Goal: Task Accomplishment & Management: Use online tool/utility

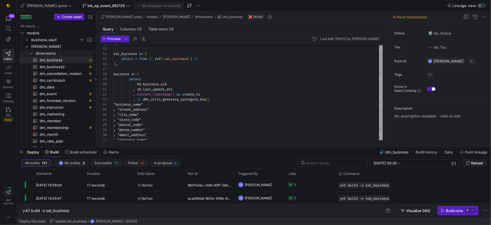
scroll to position [0, 47]
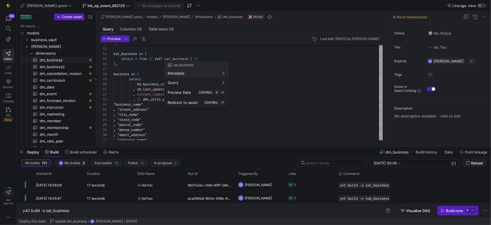
click at [60, 60] on div at bounding box center [245, 112] width 491 height 225
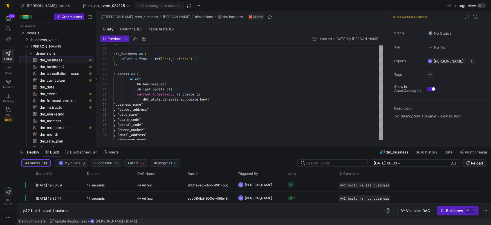
click at [60, 60] on span "dm_business​​​​​​​​​​" at bounding box center [63, 60] width 47 height 6
click at [55, 66] on span "dm_business2​​​​​​​​​​" at bounding box center [63, 67] width 47 height 6
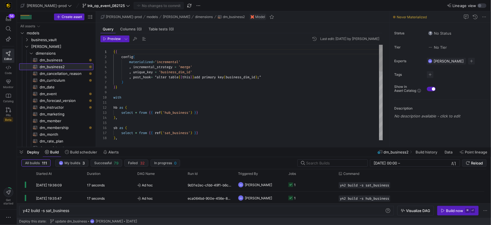
scroll to position [51, 0]
click at [67, 60] on span "dm_business​​​​​​​​​​" at bounding box center [63, 60] width 47 height 6
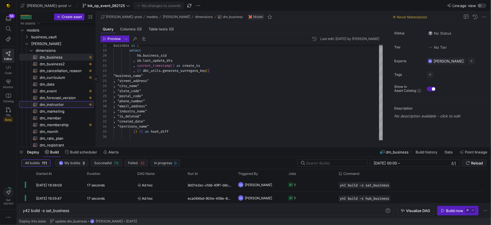
click at [59, 106] on span "dm_instructor​​​​​​​​​​" at bounding box center [63, 104] width 47 height 6
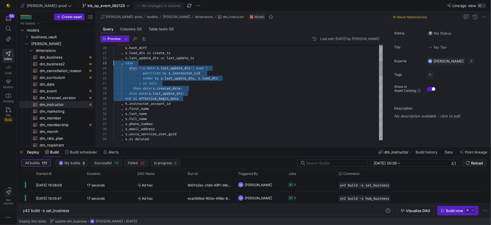
scroll to position [10, 0]
drag, startPoint x: 185, startPoint y: 97, endPoint x: 107, endPoint y: 63, distance: 84.9
click at [107, 63] on div "21 22 23 24 25 26 27 28 29 30 31 32 33 34 35 36 37 38 20 19 , s . load_dts as c…" at bounding box center [241, 92] width 282 height 95
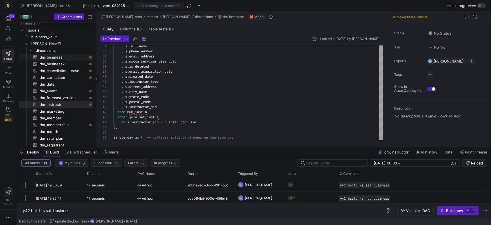
click at [54, 57] on span "dm_business​​​​​​​​​​" at bounding box center [63, 57] width 47 height 6
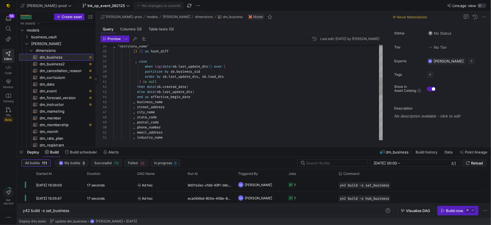
scroll to position [2, 0]
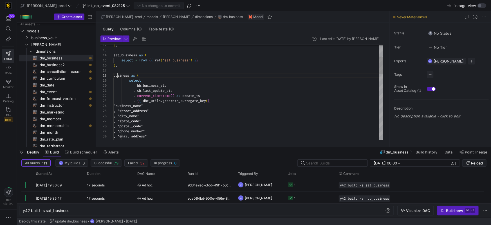
click at [116, 73] on span "business" at bounding box center [121, 75] width 16 height 5
click at [51, 105] on span "dm_instructor​​​​​​​​​​" at bounding box center [63, 105] width 47 height 6
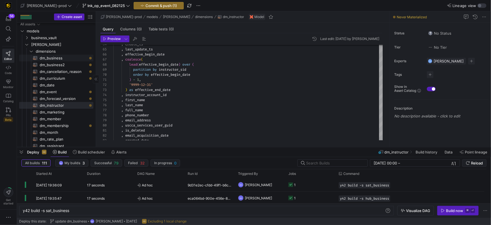
click at [57, 56] on span "dm_business​​​​​​​​​​" at bounding box center [63, 58] width 47 height 6
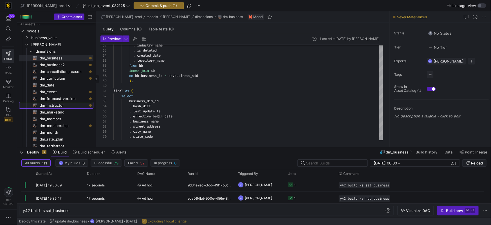
click at [54, 105] on span "dm_instructor​​​​​​​​​​" at bounding box center [63, 105] width 47 height 6
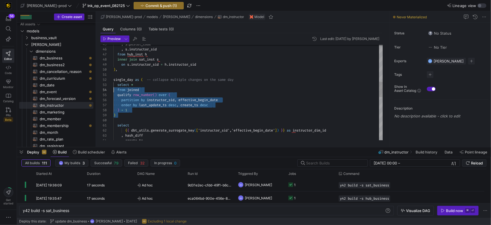
scroll to position [10, 0]
drag, startPoint x: 124, startPoint y: 110, endPoint x: 110, endPoint y: 86, distance: 27.6
click at [113, 86] on div "single_day as ( -- collapse multiple changes on the same day select * from join…" at bounding box center [247, 110] width 269 height 592
click at [137, 115] on div ")" at bounding box center [247, 115] width 269 height 5
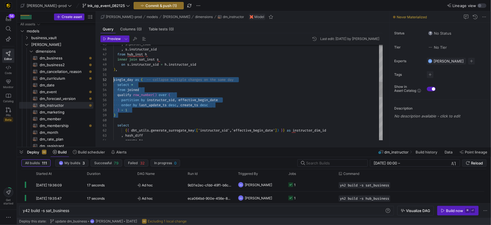
scroll to position [5, 0]
drag, startPoint x: 134, startPoint y: 116, endPoint x: 107, endPoint y: 79, distance: 45.3
click at [107, 79] on div "52 53 54 55 56 57 58 59 60 61 62 63 64 51 49 50 47 48 46 45 single_day as ( -- …" at bounding box center [241, 92] width 282 height 95
drag, startPoint x: 45, startPoint y: 58, endPoint x: 70, endPoint y: 68, distance: 27.0
click at [45, 58] on span "dm_business​​​​​​​​​​" at bounding box center [63, 58] width 47 height 6
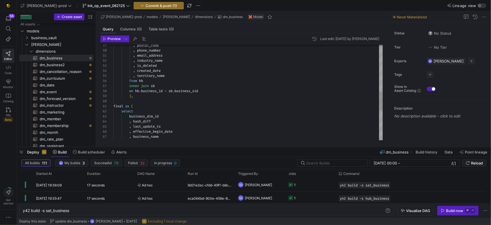
click at [136, 101] on div at bounding box center [247, 100] width 269 height 5
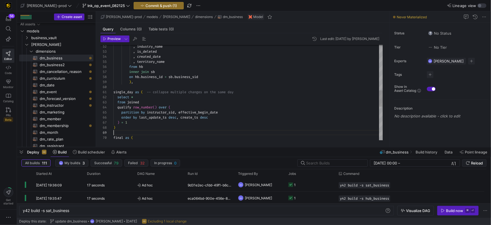
scroll to position [41, 0]
drag, startPoint x: 169, startPoint y: 113, endPoint x: 226, endPoint y: 103, distance: 57.6
click at [169, 113] on span "instructor_sid" at bounding box center [161, 112] width 28 height 5
click at [174, 129] on div ")" at bounding box center [247, 127] width 269 height 5
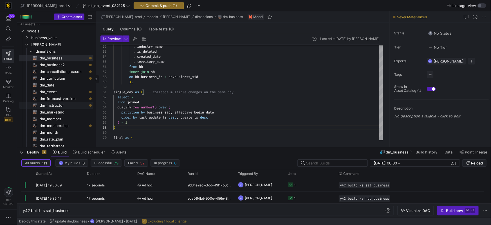
click at [59, 105] on span "dm_instructor​​​​​​​​​​" at bounding box center [63, 105] width 47 height 6
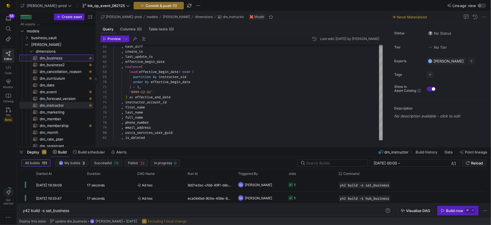
drag, startPoint x: 53, startPoint y: 57, endPoint x: 63, endPoint y: 61, distance: 10.4
click at [54, 57] on span "dm_business​​​​​​​​​​" at bounding box center [63, 58] width 47 height 6
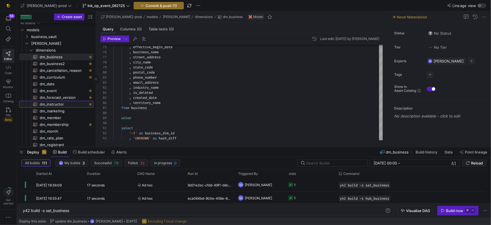
click at [52, 105] on span "dm_instructor​​​​​​​​​​" at bounding box center [63, 104] width 47 height 6
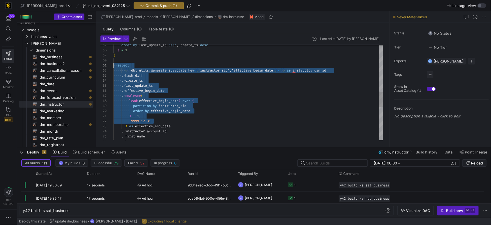
drag, startPoint x: 188, startPoint y: 120, endPoint x: 113, endPoint y: 65, distance: 93.4
click at [113, 65] on div "75 76 74 73 70 71 72 67 68 69 65 66 64 62 63 61 60 59 58 57 , first_name , last…" at bounding box center [241, 92] width 282 height 95
click at [180, 91] on div ", effective_begin_date" at bounding box center [247, 90] width 269 height 5
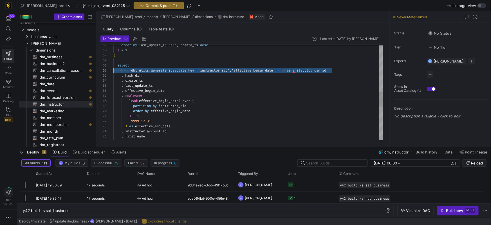
scroll to position [5, 0]
drag, startPoint x: 323, startPoint y: 68, endPoint x: 155, endPoint y: 76, distance: 167.8
click at [112, 69] on div "75 76 74 73 70 71 72 67 68 69 65 66 64 62 63 61 60 59 58 57 , first_name , last…" at bounding box center [241, 92] width 282 height 95
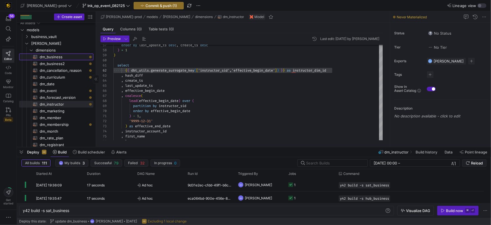
drag, startPoint x: 60, startPoint y: 57, endPoint x: 89, endPoint y: 60, distance: 29.1
click at [60, 57] on span "dm_business​​​​​​​​​​" at bounding box center [63, 57] width 47 height 6
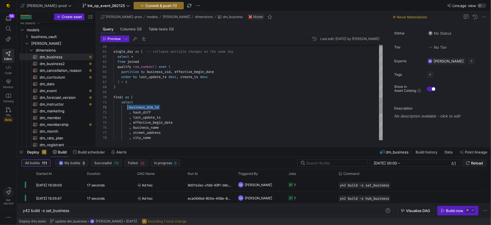
scroll to position [5, 16]
drag, startPoint x: 158, startPoint y: 107, endPoint x: 151, endPoint y: 106, distance: 6.3
click at [130, 106] on div "business_dim_id" at bounding box center [247, 107] width 269 height 5
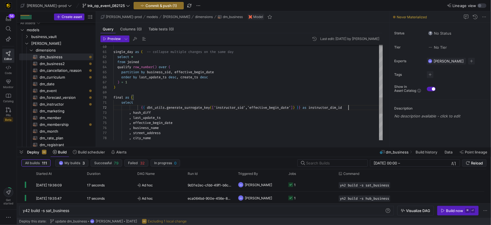
drag, startPoint x: 140, startPoint y: 106, endPoint x: 162, endPoint y: 103, distance: 22.2
click at [141, 106] on span at bounding box center [127, 107] width 28 height 5
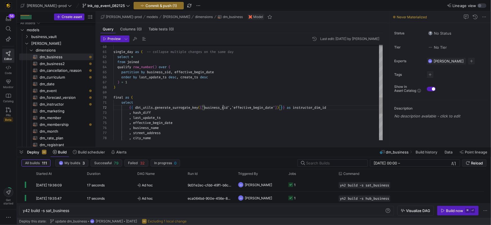
click at [318, 107] on span "instructor_dim_id" at bounding box center [309, 107] width 33 height 5
click at [280, 118] on div ", last_update_ts" at bounding box center [247, 116] width 269 height 5
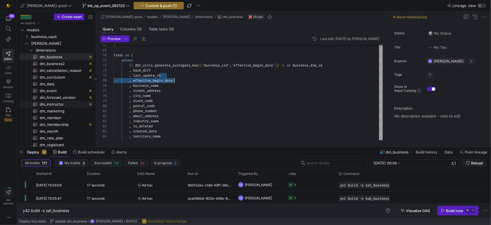
click at [54, 105] on span "dm_instructor​​​​​​​​​​" at bounding box center [63, 104] width 47 height 6
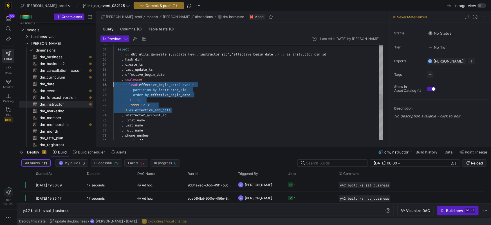
scroll to position [30, 0]
drag, startPoint x: 163, startPoint y: 107, endPoint x: 107, endPoint y: 78, distance: 63.5
click at [107, 78] on div "68 69 70 71 72 73 74 75 76 77 78 79 67 66 65 63 64 62 61 60 lead ( effective_be…" at bounding box center [241, 92] width 282 height 95
click at [57, 57] on span "dm_business​​​​​​​​​​" at bounding box center [63, 57] width 47 height 6
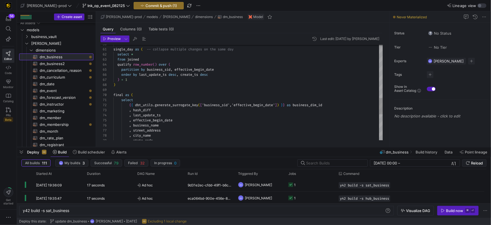
scroll to position [4, 0]
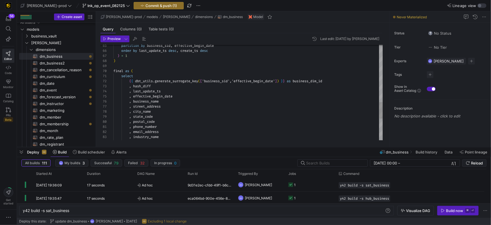
click at [179, 95] on div ", effective_begin_date" at bounding box center [247, 96] width 269 height 5
click at [138, 102] on span "," at bounding box center [138, 101] width 2 height 5
click at [129, 107] on span at bounding box center [121, 106] width 16 height 5
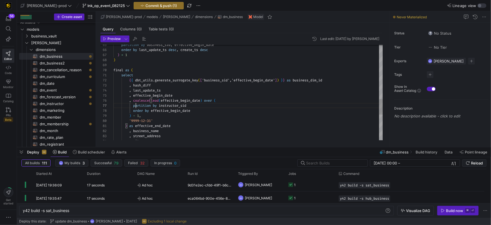
scroll to position [30, 22]
drag, startPoint x: 135, startPoint y: 105, endPoint x: 143, endPoint y: 111, distance: 10.0
click at [135, 105] on span "partition" at bounding box center [142, 105] width 18 height 5
drag, startPoint x: 134, startPoint y: 110, endPoint x: 177, endPoint y: 112, distance: 43.9
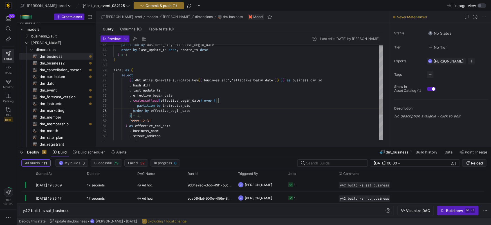
click at [207, 111] on div "partition by business_sid , effective_begin_date order by last_update_ts desc ,…" at bounding box center [247, 5] width 269 height 582
drag, startPoint x: 130, startPoint y: 115, endPoint x: 136, endPoint y: 114, distance: 6.0
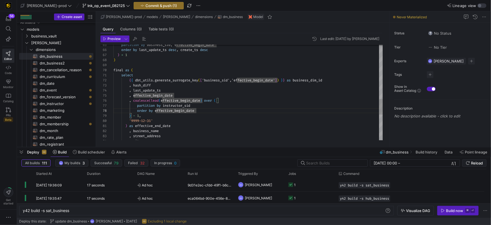
click at [131, 115] on span ")" at bounding box center [130, 115] width 2 height 5
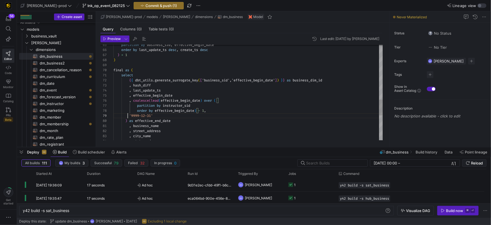
drag, startPoint x: 128, startPoint y: 117, endPoint x: 134, endPoint y: 116, distance: 6.5
click at [128, 117] on span at bounding box center [121, 115] width 16 height 5
click at [126, 115] on span ")" at bounding box center [126, 115] width 2 height 5
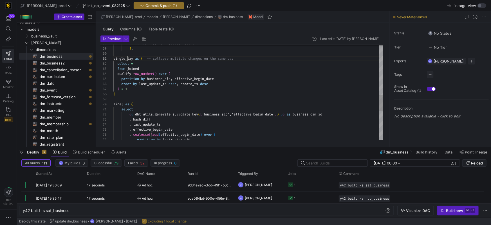
click at [127, 59] on span "single_day" at bounding box center [123, 58] width 20 height 5
drag, startPoint x: 127, startPoint y: 59, endPoint x: 168, endPoint y: 68, distance: 42.0
click at [127, 59] on span "single_day" at bounding box center [123, 58] width 20 height 5
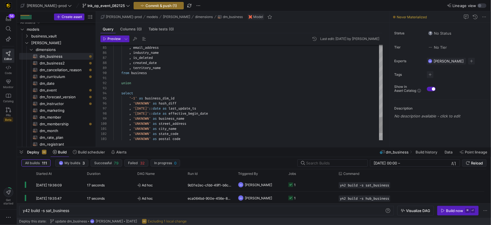
drag, startPoint x: 141, startPoint y: 73, endPoint x: 173, endPoint y: 77, distance: 32.0
click at [141, 73] on span "business" at bounding box center [139, 71] width 16 height 5
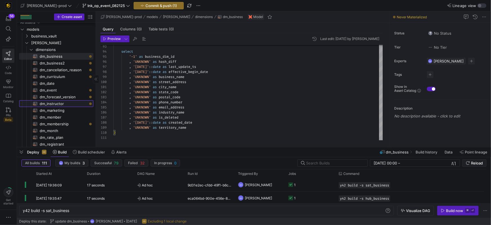
click at [59, 104] on span "dm_instructor​​​​​​​​​​" at bounding box center [63, 103] width 47 height 6
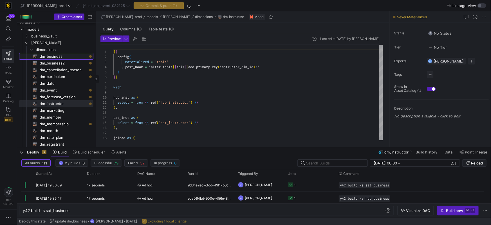
click at [58, 55] on span "dm_business​​​​​​​​​​" at bounding box center [63, 56] width 47 height 6
type textarea "{{ config( materialized='table' , post_hook= "alter table {{ this }} add primar…"
click at [182, 80] on div at bounding box center [247, 82] width 269 height 5
click at [132, 39] on span "button" at bounding box center [135, 38] width 7 height 7
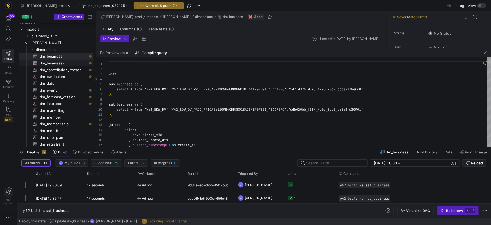
scroll to position [51, 0]
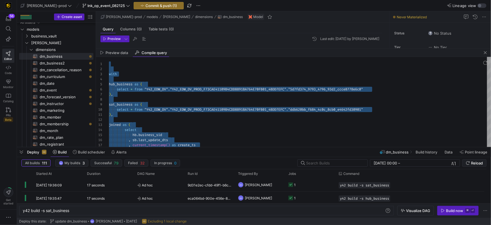
type textarea "with hub_business as ( select * from "Y42_EDW_DV"."Y42_EDW_DV_PROD_F73CAE41109B…"
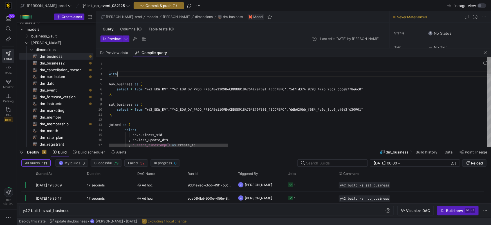
scroll to position [10, 8]
click at [54, 100] on span "dm_instructor​​​​​​​​​​" at bounding box center [63, 103] width 47 height 6
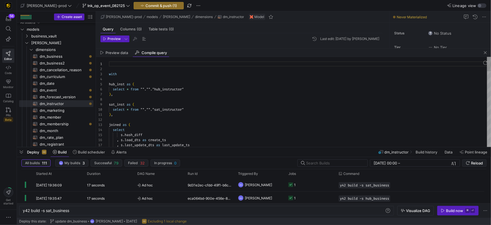
scroll to position [51, 0]
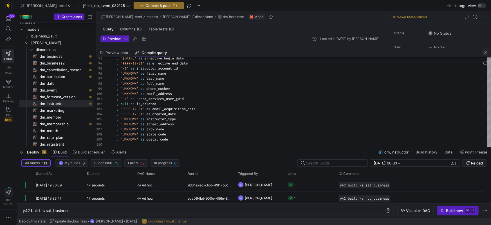
click at [487, 53] on span "button" at bounding box center [485, 52] width 7 height 7
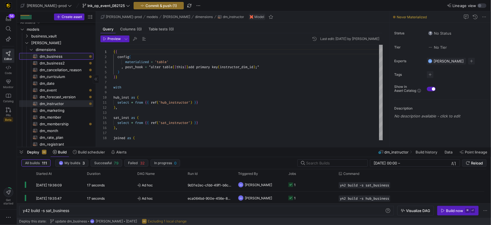
click at [49, 58] on span "dm_business​​​​​​​​​​" at bounding box center [63, 56] width 47 height 6
click at [153, 118] on div "sat_business as (" at bounding box center [247, 117] width 269 height 5
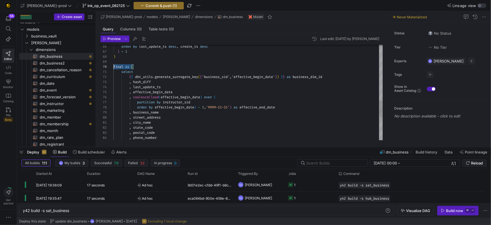
scroll to position [45, 0]
drag, startPoint x: 122, startPoint y: 68, endPoint x: 99, endPoint y: 84, distance: 28.6
click at [98, 68] on div "Preview Last edit: Friday 05 September 2025 by Mohammad Nurbhasha 66 67 68 69 7…" at bounding box center [241, 87] width 291 height 109
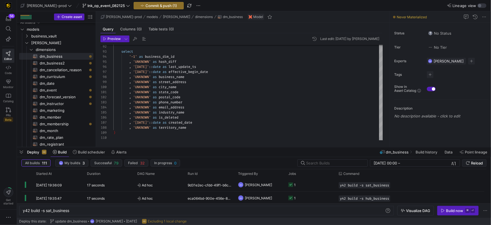
click at [125, 141] on div "Preview Last edit: Friday 05 September 2025 by Mohammad Nurbhasha 92 93 94 95 9…" at bounding box center [241, 87] width 291 height 109
click at [126, 139] on div at bounding box center [247, 137] width 269 height 5
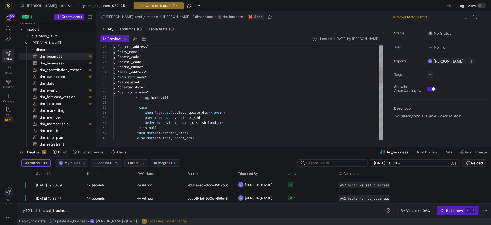
click at [202, 106] on div ", case" at bounding box center [247, 107] width 269 height 5
click at [204, 102] on div at bounding box center [247, 102] width 269 height 5
click at [137, 96] on span "] ) } } as hash_diff" at bounding box center [140, 97] width 55 height 5
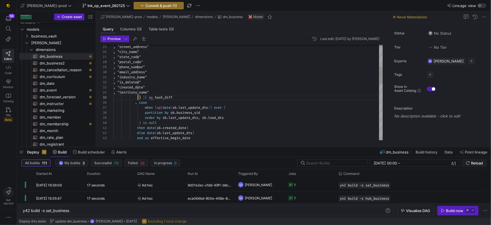
scroll to position [20, 24]
drag, startPoint x: 136, startPoint y: 104, endPoint x: 140, endPoint y: 104, distance: 3.4
click at [136, 104] on span "," at bounding box center [136, 102] width 2 height 5
drag, startPoint x: 141, startPoint y: 122, endPoint x: 187, endPoint y: 118, distance: 46.3
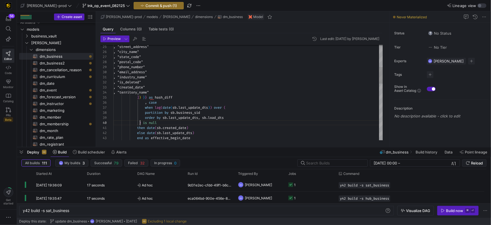
click at [141, 122] on span ")" at bounding box center [140, 122] width 2 height 5
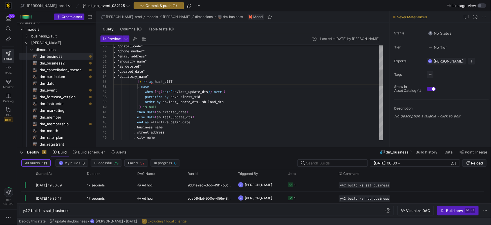
click at [174, 105] on div ") is null" at bounding box center [247, 106] width 269 height 5
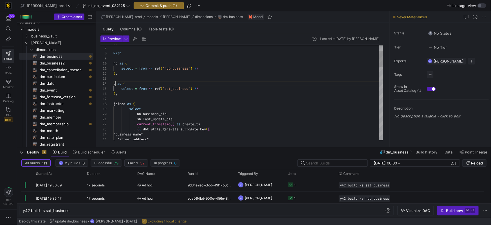
scroll to position [15, 4]
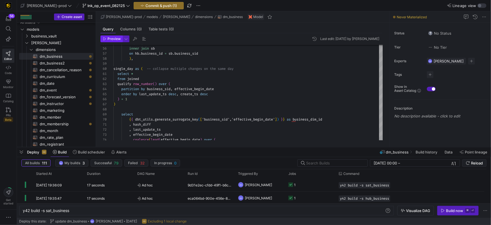
type textarea "select * from {{ ref('hub_business') }} ), sb as ( select * from {{ ref('sat_bu…"
drag, startPoint x: 110, startPoint y: 38, endPoint x: 165, endPoint y: 46, distance: 55.7
click at [110, 38] on span "Preview" at bounding box center [113, 39] width 13 height 4
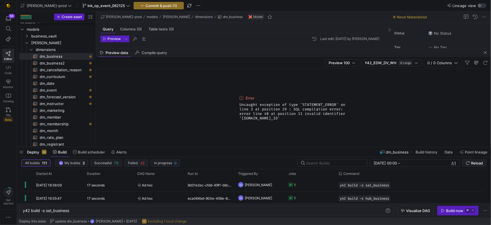
click at [487, 53] on span "button" at bounding box center [485, 52] width 7 height 7
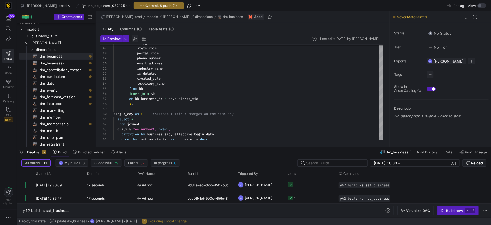
click at [136, 39] on span "button" at bounding box center [135, 38] width 7 height 7
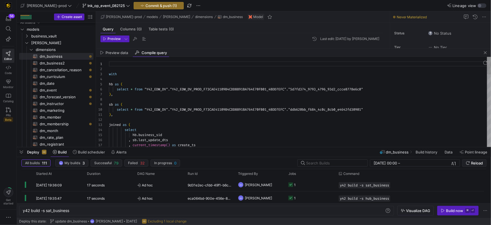
scroll to position [51, 0]
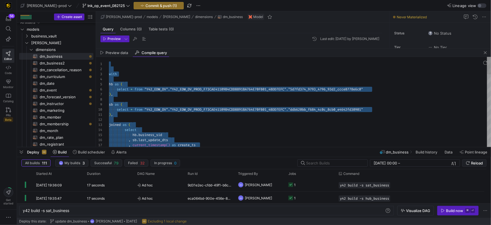
type textarea "with hb as ( select * from "Y42_EDW_DV"."Y42_EDW_DV_PROD_F73CAE41109B4CDD8891BA…"
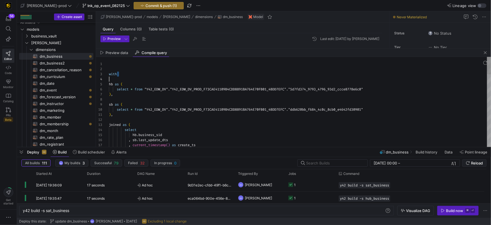
scroll to position [10, 0]
click at [484, 52] on span "button" at bounding box center [485, 52] width 7 height 7
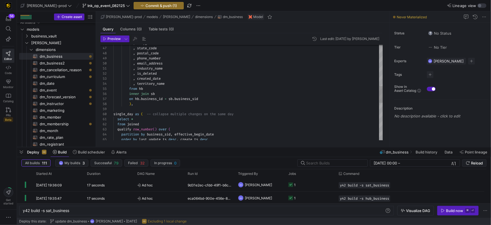
type textarea ", industry_name , is_deleted , created_date , territory_name from hb inner join…"
click at [268, 68] on div ", created_date , is_deleted , email_address , industry_name , phone_number , po…" at bounding box center [247, 81] width 269 height 546
type textarea "la"
type textarea "select * from joined qualify row_number() over ( partition by business_sid, eff…"
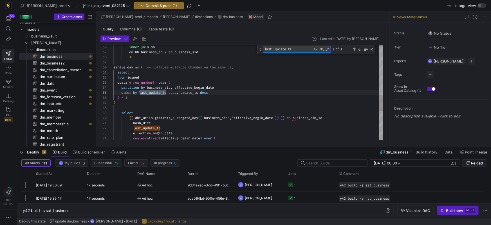
scroll to position [51, 55]
type textarea "last_update_ts"
type textarea ", hash_diff , last_update_ts , effective_begin_date , coalesce(lead(effective_b…"
drag, startPoint x: 158, startPoint y: 128, endPoint x: 207, endPoint y: 119, distance: 50.0
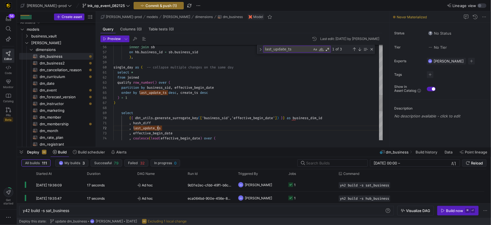
click at [159, 127] on span "last_update_ts" at bounding box center [147, 128] width 28 height 5
click at [262, 51] on div "Toggle Replace" at bounding box center [260, 49] width 5 height 9
click at [277, 56] on textarea "Replace" at bounding box center [293, 57] width 61 height 6
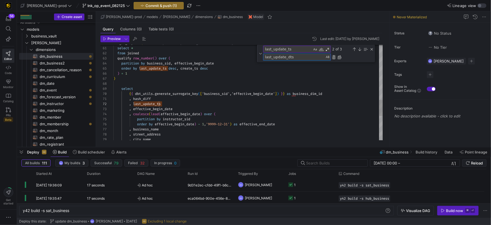
type textarea "last_update_dts"
click at [334, 58] on div "Replace (Enter)" at bounding box center [334, 57] width 5 height 5
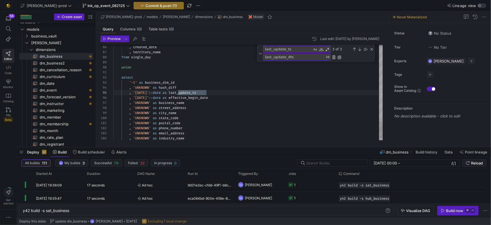
scroll to position [51, 93]
click at [334, 58] on div "Replace (Enter)" at bounding box center [334, 57] width 5 height 5
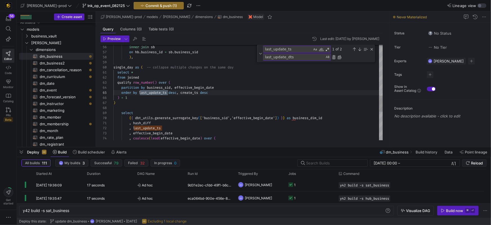
scroll to position [51, 55]
click at [334, 58] on div "Replace (Enter)" at bounding box center [334, 57] width 5 height 5
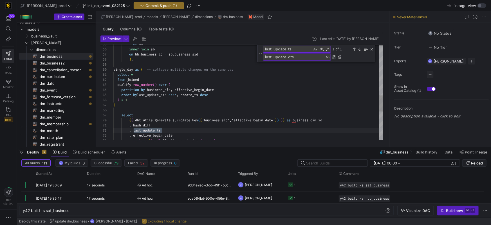
scroll to position [51, 49]
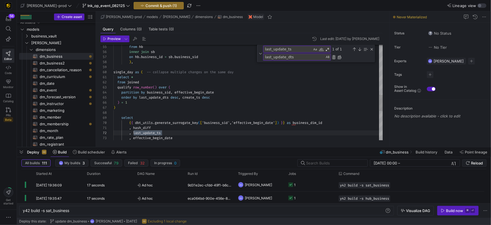
click at [334, 58] on div "Replace (Enter)" at bounding box center [334, 57] width 5 height 5
type textarea ", hash_diff , last_update_dts , effective_begin_date , coalesce(lead(effective_…"
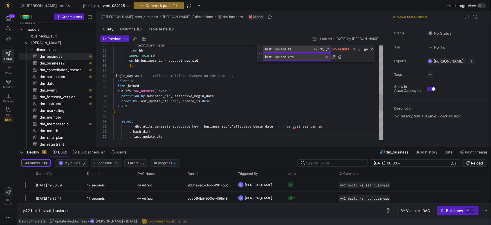
click at [334, 58] on div "Replace (Enter)" at bounding box center [334, 57] width 5 height 5
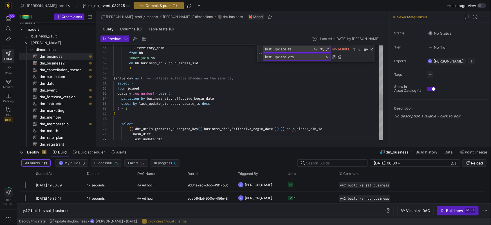
click at [333, 58] on div "Replace (Enter)" at bounding box center [334, 57] width 5 height 5
drag, startPoint x: 299, startPoint y: 51, endPoint x: 242, endPoint y: 54, distance: 57.2
click at [242, 50] on div "56 57 58 59 60 61 62 63 64 65 66 67 68 69 70 71 72 55 54 53 inner join sb on hb…" at bounding box center [241, 92] width 282 height 95
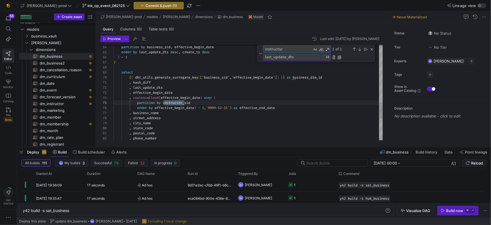
scroll to position [51, 71]
type textarea "instructor"
type textarea "l"
type textarea "business"
click at [334, 58] on div "Replace (Enter)" at bounding box center [334, 57] width 5 height 5
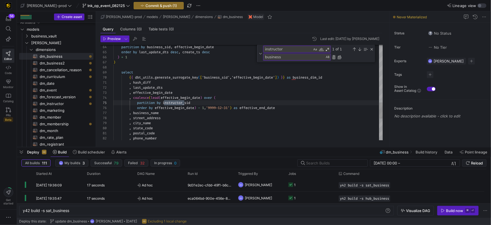
type textarea ", hash_diff , last_update_dts , effective_begin_date , coalesce(lead(effective_…"
click at [334, 58] on div "Replace (Enter)" at bounding box center [334, 57] width 5 height 5
click at [334, 57] on div "Replace (Enter)" at bounding box center [334, 57] width 5 height 5
drag, startPoint x: 284, startPoint y: 50, endPoint x: 250, endPoint y: 49, distance: 34.9
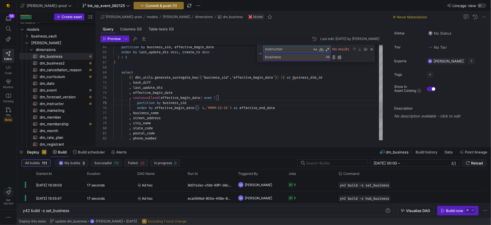
click at [250, 49] on div "64 65 66 67 68 69 70 71 72 73 74 75 76 77 78 79 80 81 82 partition by business_…" at bounding box center [241, 92] width 282 height 95
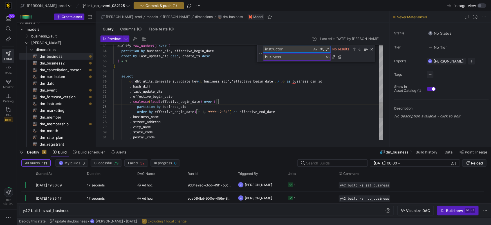
type textarea "_"
type textarea "select '-1' as business_dim_id , 'UNKNOWN' as hash_diff , '1900-01-01'::date as…"
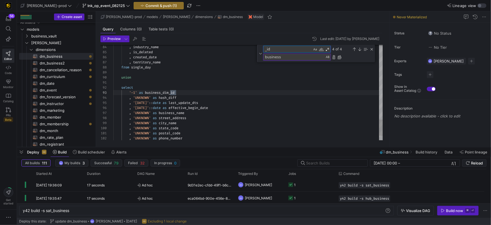
scroll to position [51, 63]
type textarea "_id"
drag, startPoint x: 261, startPoint y: 55, endPoint x: 286, endPoint y: 52, distance: 24.3
click at [262, 55] on div "Toggle Replace" at bounding box center [260, 53] width 5 height 17
click at [358, 50] on div "Next Match (Enter)" at bounding box center [359, 49] width 5 height 5
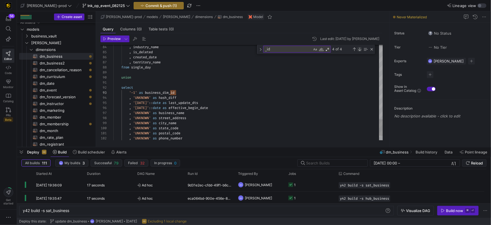
scroll to position [51, 156]
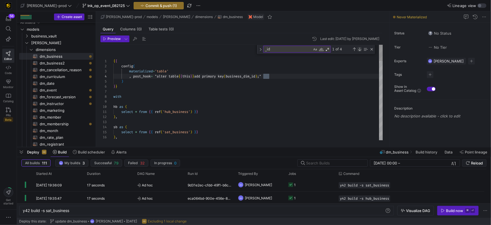
click at [358, 50] on div "Next Match (Enter)" at bounding box center [359, 49] width 5 height 5
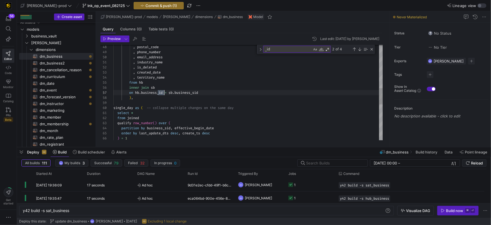
drag, startPoint x: 161, startPoint y: 93, endPoint x: 207, endPoint y: 87, distance: 46.7
click at [161, 93] on span "business_id" at bounding box center [152, 92] width 22 height 5
click at [359, 50] on div "Next Match (Enter)" at bounding box center [359, 49] width 5 height 5
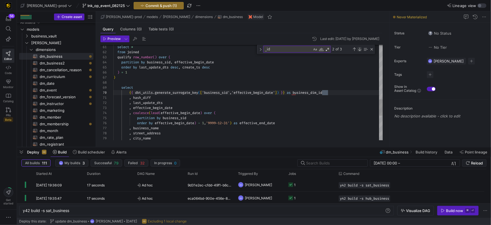
scroll to position [0, 214]
click at [361, 50] on div "Next Match (Enter)" at bounding box center [359, 49] width 5 height 5
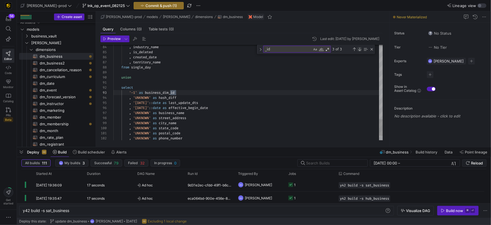
scroll to position [0, 63]
click at [373, 50] on div "Close (Escape)" at bounding box center [371, 49] width 5 height 5
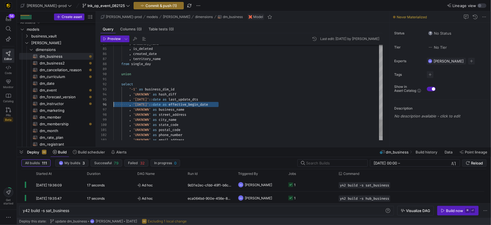
scroll to position [25, 0]
drag, startPoint x: 227, startPoint y: 105, endPoint x: 110, endPoint y: 105, distance: 116.7
click at [110, 105] on div "84 85 86 87 88 89 90 91 92 93 94 95 96 97 98 99 100 101 102 103 , industry_name…" at bounding box center [241, 92] width 282 height 95
click at [227, 103] on div ", '1900-01-01' :: date as effective_begin_date" at bounding box center [247, 104] width 269 height 5
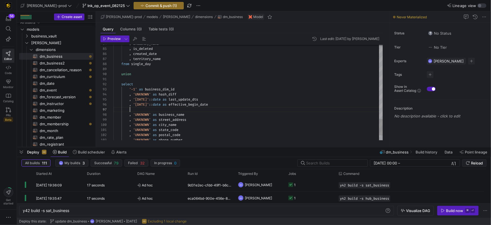
scroll to position [30, 121]
drag, startPoint x: 144, startPoint y: 109, endPoint x: 167, endPoint y: 128, distance: 29.2
click at [144, 109] on span at bounding box center [129, 109] width 32 height 5
drag, startPoint x: 55, startPoint y: 104, endPoint x: 59, endPoint y: 104, distance: 3.7
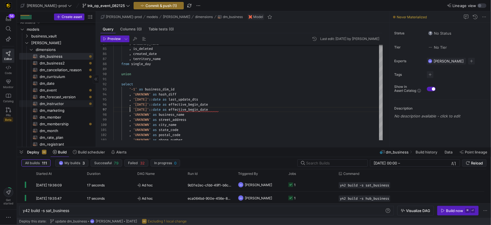
click at [55, 104] on span "dm_instructor​​​​​​​​​​" at bounding box center [63, 103] width 47 height 6
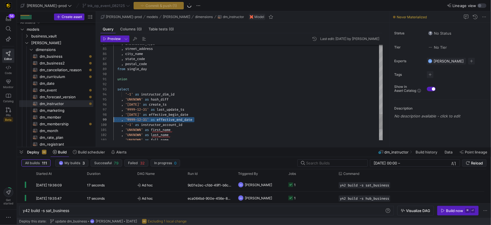
scroll to position [41, 0]
drag, startPoint x: 199, startPoint y: 120, endPoint x: 113, endPoint y: 120, distance: 85.8
click at [59, 56] on span "dm_business​​​​​​​​​​" at bounding box center [63, 56] width 47 height 6
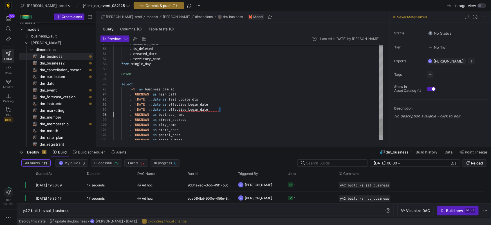
scroll to position [30, 0]
drag, startPoint x: 224, startPoint y: 109, endPoint x: 114, endPoint y: 111, distance: 110.0
click at [105, 109] on div "84 85 86 87 88 89 90 91 92 93 94 95 96 97 98 99 100 101 102 103 , industry_name…" at bounding box center [241, 92] width 282 height 95
click at [122, 110] on span "," at bounding box center [122, 109] width 2 height 5
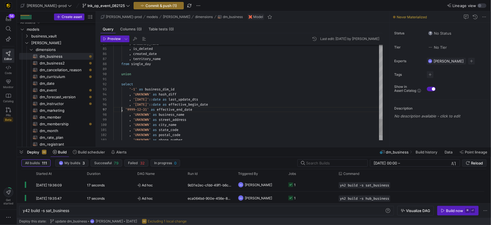
scroll to position [30, 16]
click at [109, 39] on span "Preview" at bounding box center [113, 39] width 13 height 4
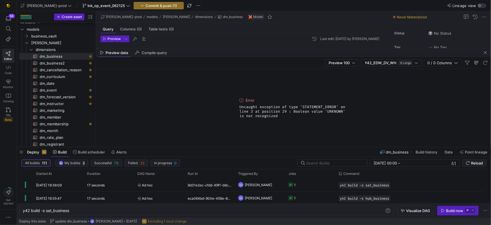
click at [489, 54] on div "Preview data Compile query" at bounding box center [293, 52] width 395 height 8
drag, startPoint x: 486, startPoint y: 54, endPoint x: 483, endPoint y: 54, distance: 3.4
click at [486, 54] on span "button" at bounding box center [485, 52] width 7 height 7
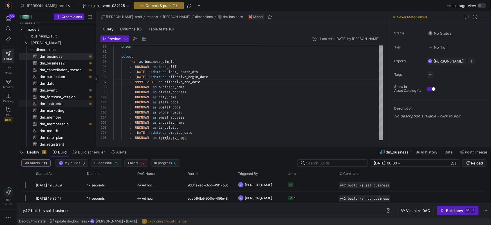
drag, startPoint x: 53, startPoint y: 103, endPoint x: 62, endPoint y: 102, distance: 9.0
click at [53, 103] on span "dm_instructor​​​​​​​​​​" at bounding box center [63, 103] width 47 height 6
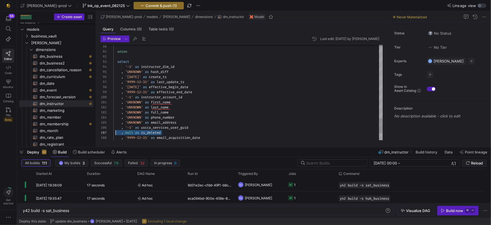
scroll to position [30, 0]
drag, startPoint x: 176, startPoint y: 132, endPoint x: 114, endPoint y: 132, distance: 62.2
click at [108, 132] on div "90 91 92 93 94 95 96 97 98 99 100 101 102 103 104 105 106 107 108 union select …" at bounding box center [241, 92] width 282 height 95
click at [53, 54] on span "dm_business​​​​​​​​​​" at bounding box center [63, 56] width 47 height 6
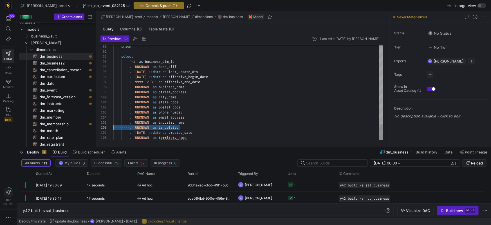
scroll to position [25, 0]
drag, startPoint x: 179, startPoint y: 128, endPoint x: 114, endPoint y: 129, distance: 65.8
drag, startPoint x: 122, startPoint y: 128, endPoint x: 140, endPoint y: 127, distance: 17.2
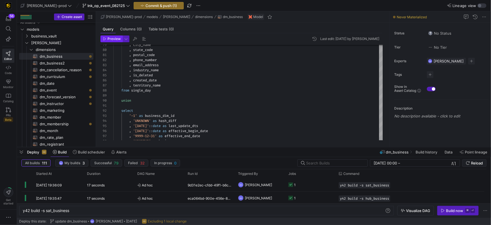
click at [115, 41] on span "Preview" at bounding box center [113, 39] width 13 height 4
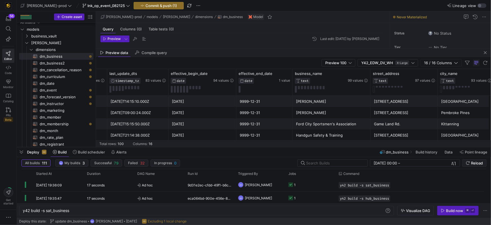
scroll to position [0, 192]
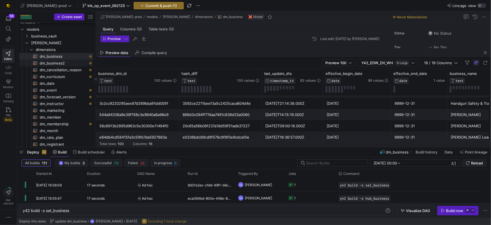
click at [59, 63] on span "dm_business2​​​​​​​​​​" at bounding box center [63, 63] width 47 height 6
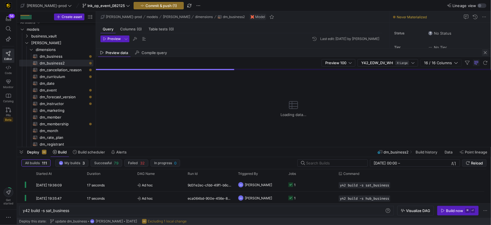
click at [486, 52] on span "button" at bounding box center [485, 52] width 7 height 7
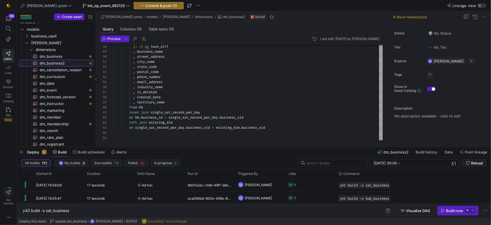
click at [75, 64] on span "dm_business2​​​​​​​​​​" at bounding box center [63, 63] width 47 height 6
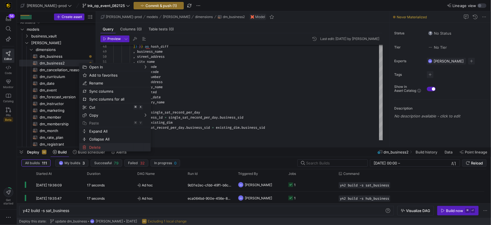
click at [93, 145] on span "Delete" at bounding box center [110, 147] width 46 height 8
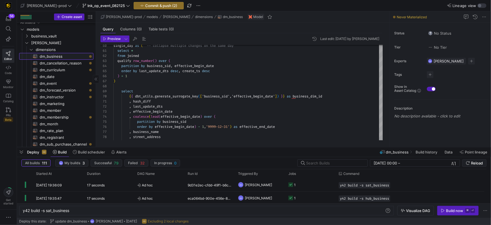
click at [53, 56] on span "dm_business​​​​​​​​​​" at bounding box center [63, 56] width 47 height 6
click at [28, 43] on icon "Press SPACE to select this row." at bounding box center [27, 42] width 4 height 3
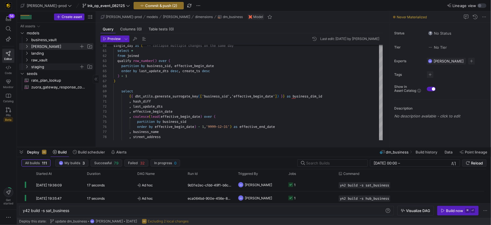
click at [28, 66] on icon "Press SPACE to select this row." at bounding box center [27, 66] width 4 height 3
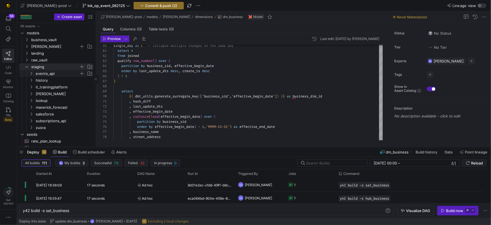
click at [33, 73] on icon "Press SPACE to select this row." at bounding box center [31, 73] width 4 height 3
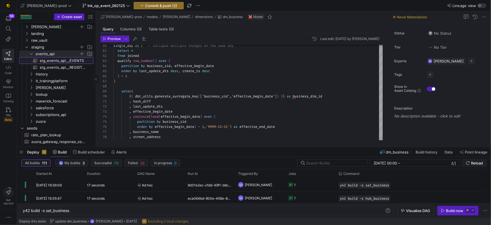
drag, startPoint x: 56, startPoint y: 61, endPoint x: 91, endPoint y: 60, distance: 35.2
click at [56, 61] on span "stg_events_api__EVENTS​​​​​​​​​​" at bounding box center [63, 60] width 47 height 6
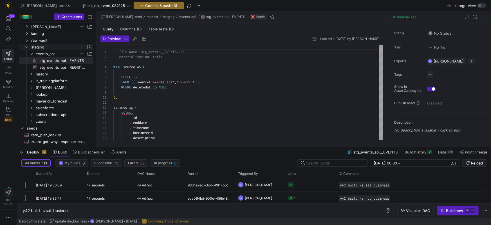
click at [24, 46] on y42-icon "Press SPACE to select this row." at bounding box center [26, 47] width 5 height 5
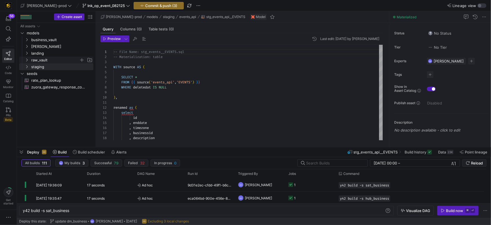
click at [27, 61] on icon "Press SPACE to select this row." at bounding box center [27, 59] width 4 height 3
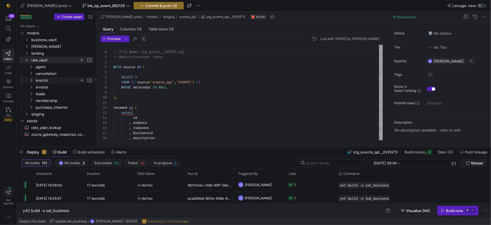
click at [34, 79] on span "events" at bounding box center [60, 80] width 65 height 6
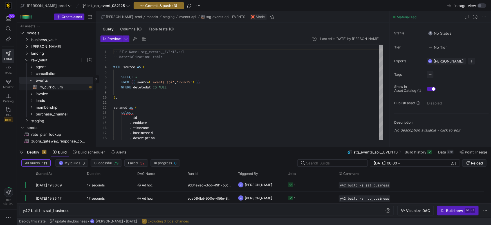
click at [55, 89] on span "rv_curriculum​​​​​​​​​​" at bounding box center [63, 87] width 47 height 6
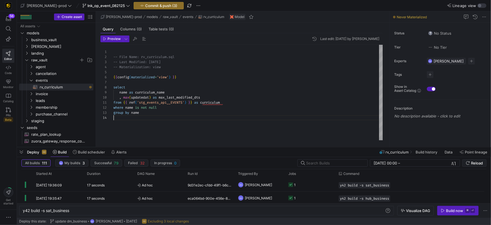
scroll to position [15, 0]
click at [189, 116] on div at bounding box center [247, 117] width 269 height 5
click at [114, 39] on span "Preview" at bounding box center [113, 39] width 13 height 4
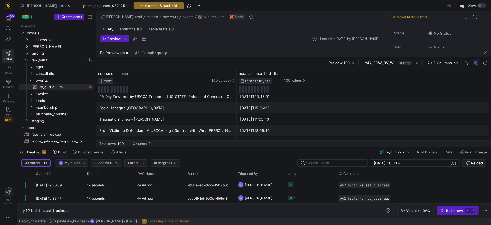
scroll to position [135, 0]
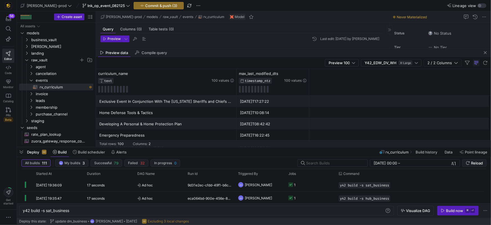
click at [486, 54] on span "button" at bounding box center [485, 52] width 7 height 7
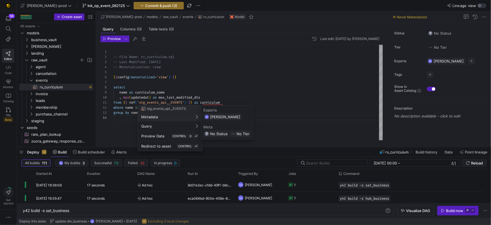
click at [231, 112] on div "Experts" at bounding box center [226, 110] width 47 height 5
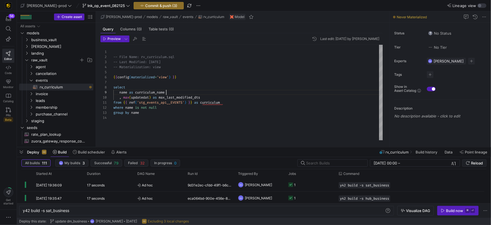
click at [255, 92] on div "name as curriculum_name" at bounding box center [247, 92] width 269 height 5
drag, startPoint x: 174, startPoint y: 107, endPoint x: 180, endPoint y: 108, distance: 6.7
click at [174, 107] on div "where name is not null" at bounding box center [247, 107] width 269 height 5
drag, startPoint x: 124, startPoint y: 107, endPoint x: 139, endPoint y: 125, distance: 23.4
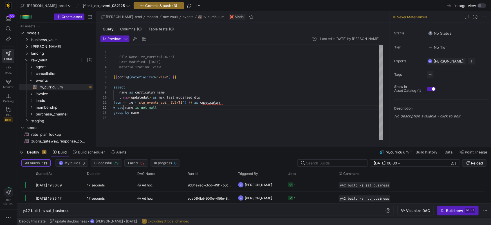
click at [124, 107] on span at bounding box center [124, 107] width 2 height 5
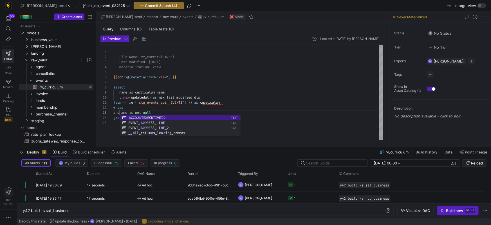
scroll to position [10, 8]
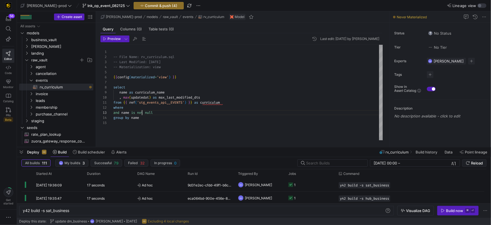
click at [142, 110] on div "-- File Name: rv_curriculum.sql -- Last Modified: 2025-08-06 -- Materialization…" at bounding box center [247, 92] width 269 height 95
click at [137, 107] on div "where" at bounding box center [247, 107] width 269 height 5
click at [114, 39] on span "Preview" at bounding box center [113, 39] width 13 height 4
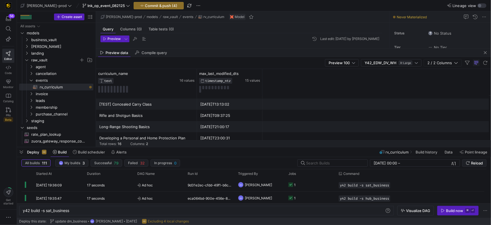
scroll to position [119, 0]
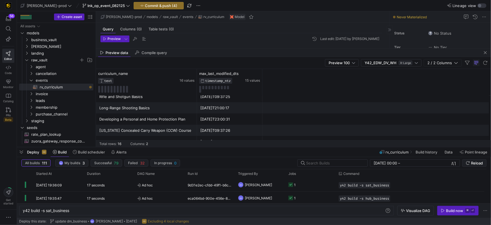
click at [485, 53] on span "button" at bounding box center [485, 52] width 7 height 7
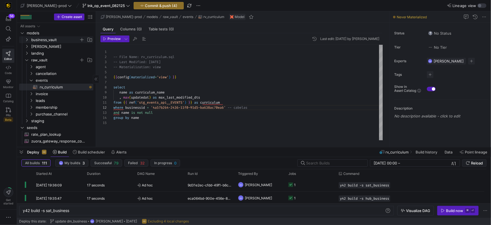
click at [27, 40] on icon "Press SPACE to select this row." at bounding box center [27, 39] width 4 height 3
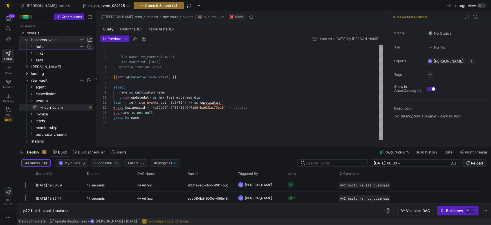
click at [30, 46] on icon "Press SPACE to select this row." at bounding box center [31, 46] width 4 height 3
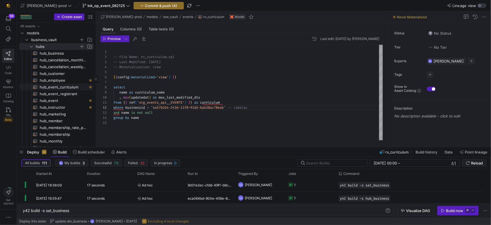
click at [62, 85] on span "hub_event_curriculum​​​​​​​​​​" at bounding box center [63, 87] width 47 height 6
type textarea "{{ config( materialized='incremental', incremental_strategy='merge', unique_key…"
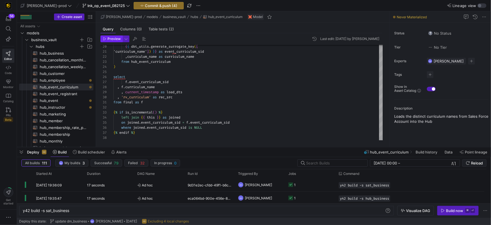
click at [116, 38] on span "Preview" at bounding box center [113, 39] width 13 height 4
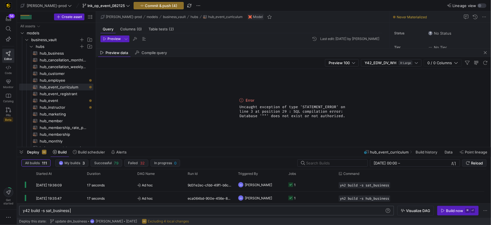
click at [89, 210] on div "y42 build -s sat_business" at bounding box center [204, 210] width 362 height 5
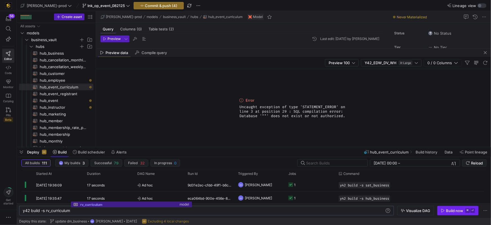
type textarea "y42 build -s rv_curriculum"
click at [448, 210] on div "Build now" at bounding box center [454, 210] width 17 height 5
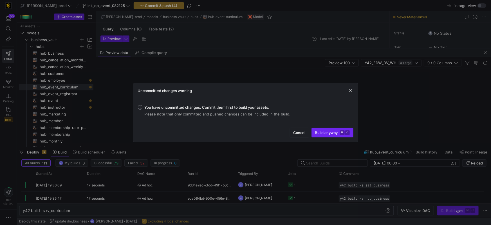
click at [327, 131] on span "Build anyway ⌘ ⏎" at bounding box center [332, 132] width 35 height 5
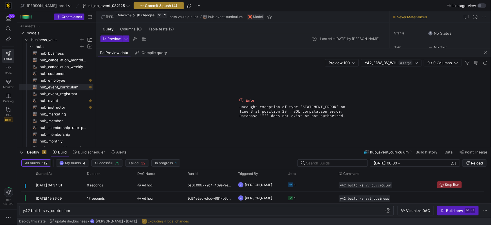
click at [153, 5] on span "Commit & push (4)" at bounding box center [161, 5] width 32 height 5
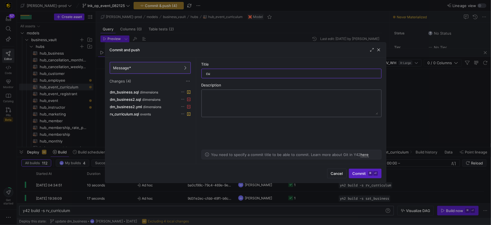
type input "c"
type input "b"
type input "h"
type input "dim_business updates"
click at [358, 172] on span "Commit ⌘ ⏎" at bounding box center [364, 173] width 25 height 5
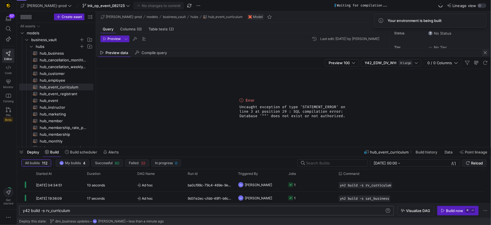
click at [485, 51] on span "button" at bounding box center [485, 52] width 7 height 7
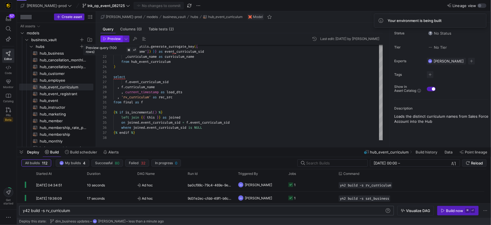
click at [120, 39] on span "Preview" at bounding box center [113, 39] width 13 height 4
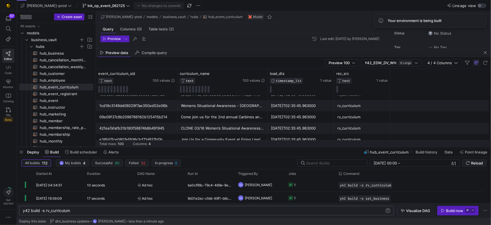
scroll to position [838, 0]
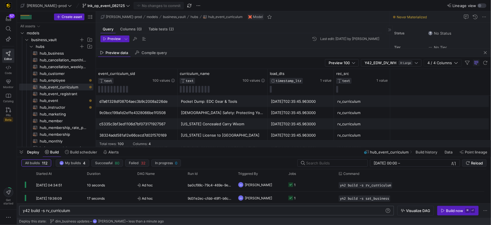
click at [484, 52] on span "button" at bounding box center [485, 52] width 7 height 7
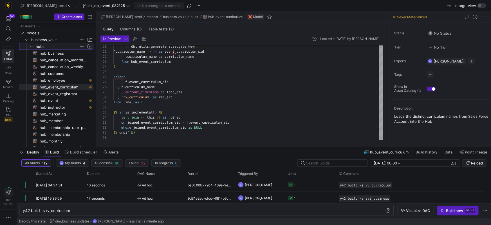
click at [31, 48] on y42-icon "Press SPACE to select this row." at bounding box center [31, 46] width 5 height 5
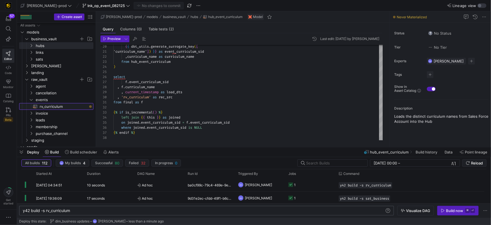
click at [46, 107] on span "rv_curriculum​​​​​​​​​​" at bounding box center [63, 106] width 47 height 6
type textarea "-- File Name: rv_curriculum.sql -- Last Modified: [DATE] -- Materialization: vi…"
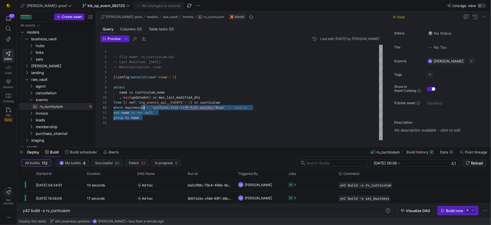
scroll to position [45, 6]
type textarea "-- File Name: rv_curriculum.sql -- Last Modified: [DATE] -- Materialization: vi…"
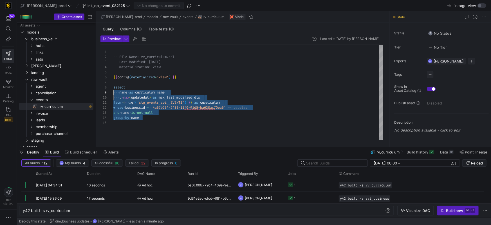
scroll to position [35, 0]
drag, startPoint x: 180, startPoint y: 119, endPoint x: 114, endPoint y: 89, distance: 72.7
click at [107, 88] on div "1 2 3 4 5 6 7 8 9 10 11 12 13 14 15 -- File Name: rv_curriculum.sql -- Last Mod…" at bounding box center [241, 92] width 282 height 95
click at [136, 39] on span "button" at bounding box center [135, 38] width 7 height 7
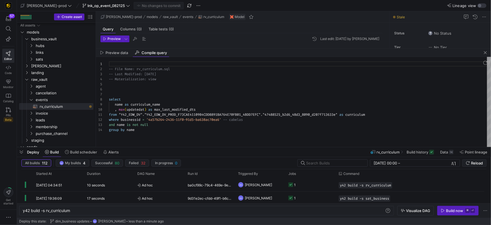
scroll to position [51, 0]
type textarea "-- File Name: rv_curriculum.sql -- Last Modified: [DATE] -- Materialization: vi…"
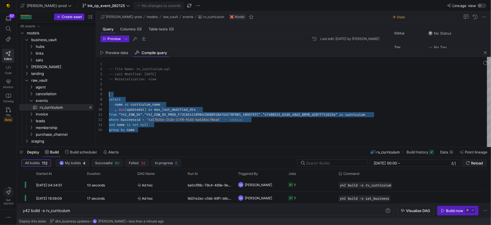
scroll to position [35, 0]
drag, startPoint x: 138, startPoint y: 124, endPoint x: 97, endPoint y: 102, distance: 46.8
click at [90, 101] on as-split "Create asset Drag here to set row groups Drag here to set column labels Group 1…" at bounding box center [254, 79] width 474 height 136
click at [30, 47] on icon "Press SPACE to select this row." at bounding box center [31, 46] width 4 height 3
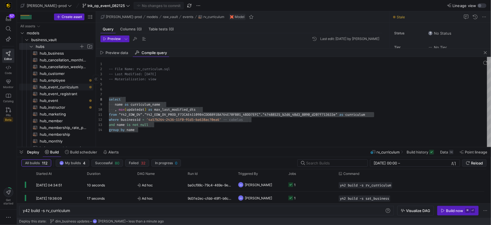
click at [56, 86] on span "hub_event_curriculum​​​​​​​​​​" at bounding box center [63, 87] width 47 height 6
type textarea "{{ config( materialized='incremental', incremental_strategy='merge', unique_key…"
type textarea "y42 build -s hub_event_curriculum"
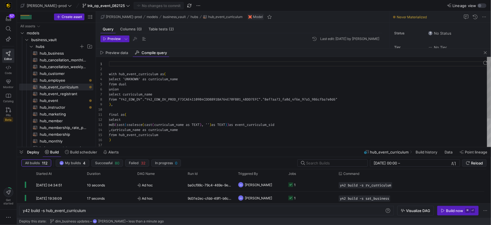
scroll to position [51, 0]
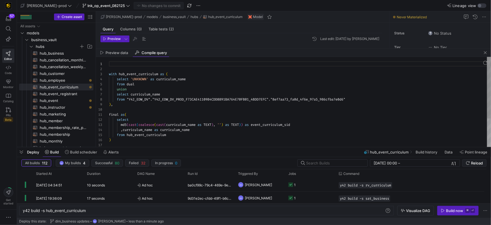
click at [184, 90] on div "with hub_event_curriculum as ( select 'UNKNOWN' as curriculum_name from dual un…" at bounding box center [300, 122] width 382 height 131
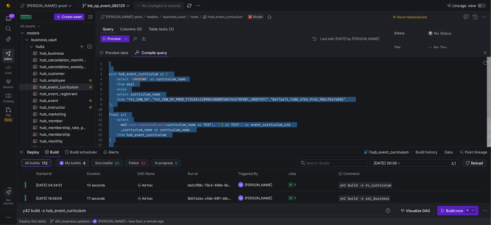
type textarea "with hub_event_curriculum as ( select 'UNKNOWN' as curriculum_name from dual un…"
click at [244, 73] on div "with hub_event_curriculum as (" at bounding box center [300, 73] width 382 height 5
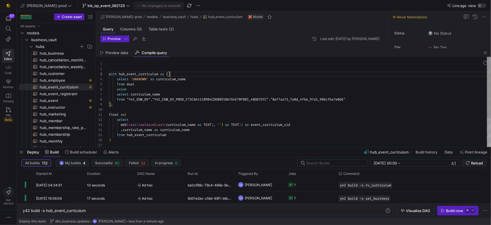
scroll to position [10, 60]
click at [486, 51] on span "button" at bounding box center [485, 52] width 7 height 7
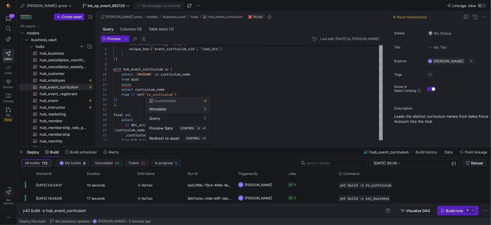
click at [113, 100] on div at bounding box center [245, 112] width 491 height 225
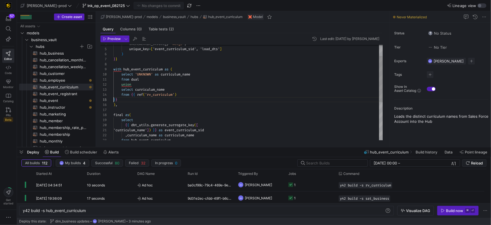
scroll to position [20, 0]
click at [113, 99] on div "incremental_strategy = 'merge' , unique_key = [ 'event_curriculum_sid', 'load_d…" at bounding box center [247, 120] width 269 height 197
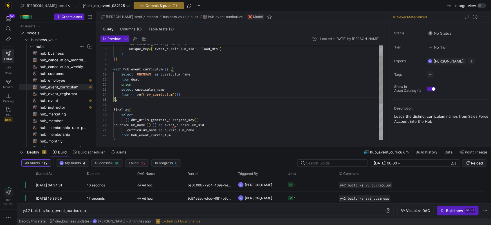
scroll to position [20, 2]
drag, startPoint x: 114, startPoint y: 100, endPoint x: 164, endPoint y: 98, distance: 49.3
click at [114, 100] on span ")" at bounding box center [114, 99] width 2 height 5
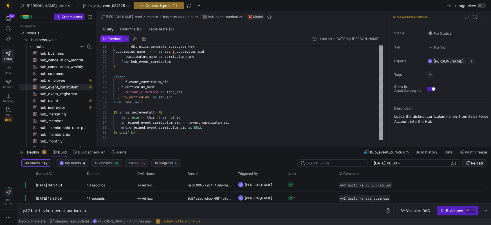
drag, startPoint x: 114, startPoint y: 40, endPoint x: 120, endPoint y: 41, distance: 5.3
click at [114, 40] on span "Preview" at bounding box center [113, 39] width 13 height 4
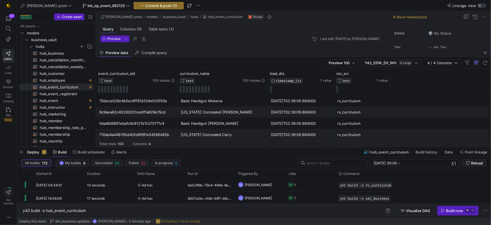
scroll to position [292, 0]
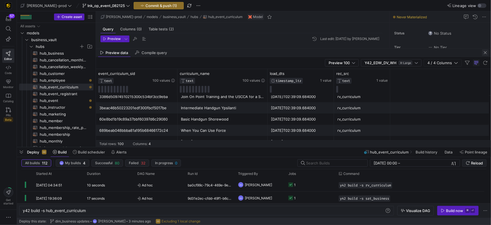
click at [487, 54] on span "button" at bounding box center [485, 52] width 7 height 7
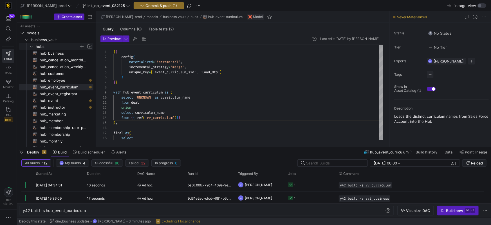
click at [33, 46] on y42-icon "Press SPACE to select this row." at bounding box center [31, 46] width 5 height 5
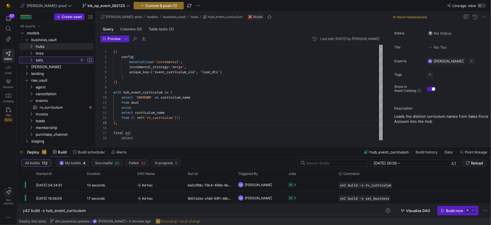
click at [33, 60] on y42-icon "Press SPACE to select this row." at bounding box center [31, 60] width 5 height 5
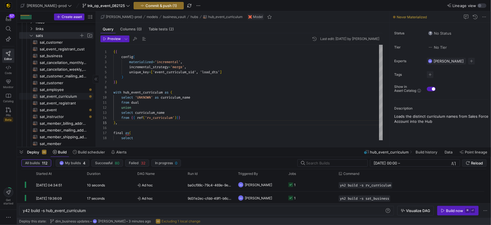
click at [70, 96] on span "sat_event_curriculum​​​​​​​​​​" at bounding box center [63, 96] width 47 height 6
type textarea "{{ config( materialized='incremental', incremental_strategy='merge', unique_key…"
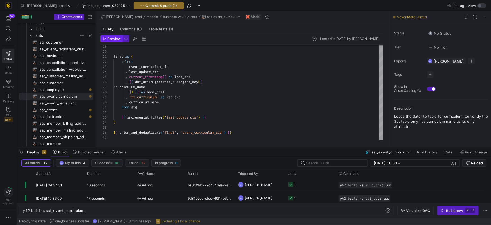
click at [110, 39] on span "Preview" at bounding box center [113, 39] width 13 height 4
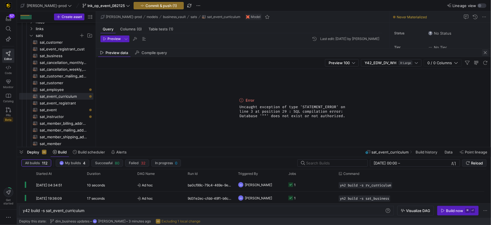
drag, startPoint x: 485, startPoint y: 53, endPoint x: 481, endPoint y: 53, distance: 4.2
click at [485, 53] on span "button" at bounding box center [485, 52] width 7 height 7
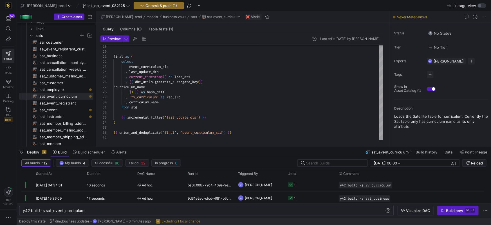
click at [105, 212] on div "y42 build -s sat_event_curriculum" at bounding box center [204, 210] width 362 height 5
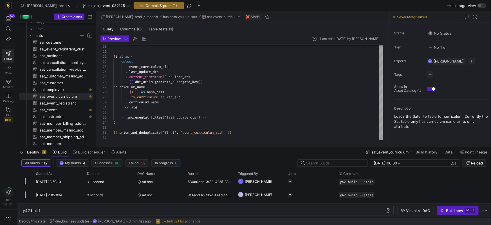
click at [133, 211] on div "y42 build -" at bounding box center [204, 210] width 362 height 5
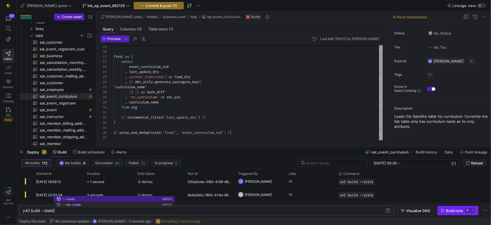
type textarea "y42 build --stale"
click at [450, 210] on div "Build now" at bounding box center [454, 210] width 17 height 5
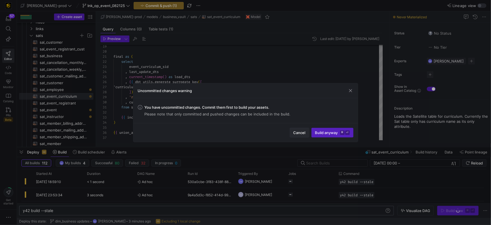
click at [300, 134] on span "Cancel" at bounding box center [299, 132] width 12 height 5
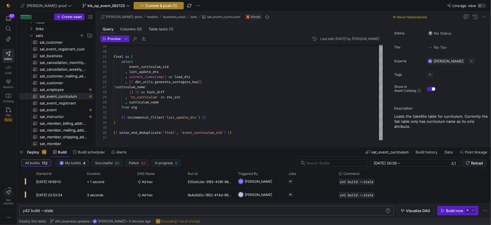
click at [145, 5] on span "Commit & push (1)" at bounding box center [161, 5] width 32 height 5
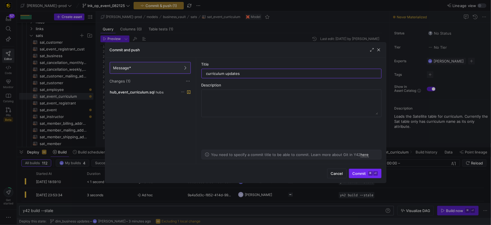
type input "curriculum updates"
drag, startPoint x: 357, startPoint y: 175, endPoint x: 353, endPoint y: 171, distance: 5.8
click at [356, 175] on span "Commit ⌘ ⏎" at bounding box center [364, 173] width 25 height 5
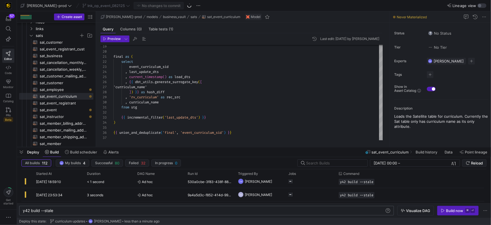
click at [82, 210] on div "y42 build --stale" at bounding box center [204, 210] width 362 height 5
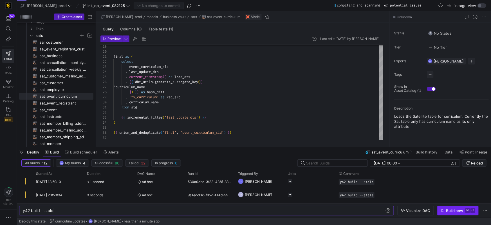
click at [455, 212] on div "Build now" at bounding box center [454, 210] width 17 height 5
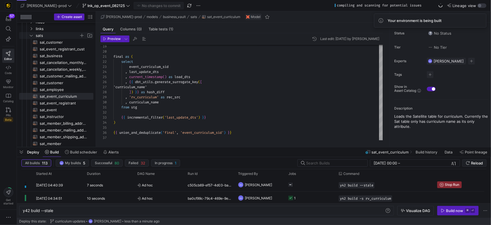
click at [31, 35] on icon "Press SPACE to select this row." at bounding box center [31, 35] width 4 height 3
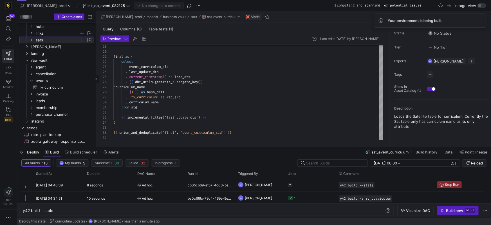
scroll to position [17, 0]
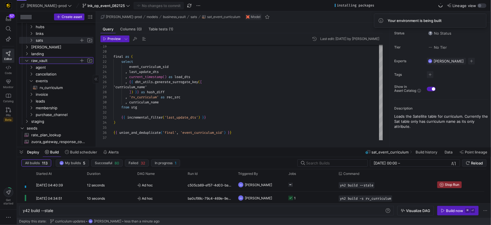
click at [29, 60] on span "raw_vault" at bounding box center [58, 60] width 69 height 6
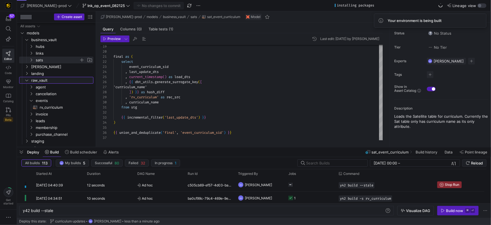
scroll to position [0, 0]
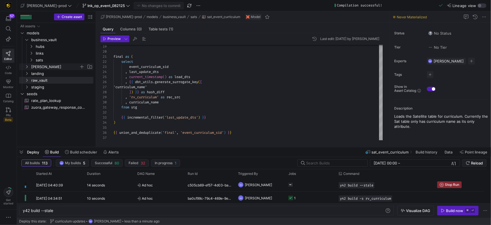
click at [26, 66] on icon "Press SPACE to select this row." at bounding box center [27, 66] width 4 height 3
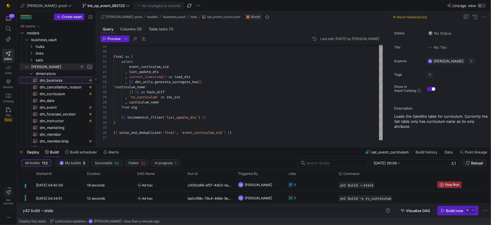
click at [54, 81] on span "dm_business​​​​​​​​​​" at bounding box center [63, 80] width 47 height 6
type textarea "{{ config( materialized='table' , post_hook= "alter table {{ this }} add primar…"
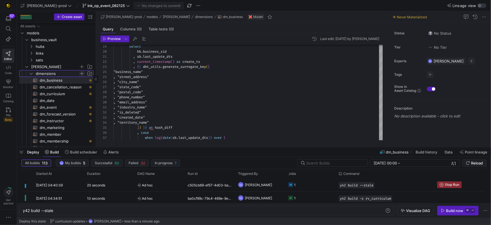
click at [83, 73] on span "Press SPACE to select this row." at bounding box center [82, 74] width 6 height 6
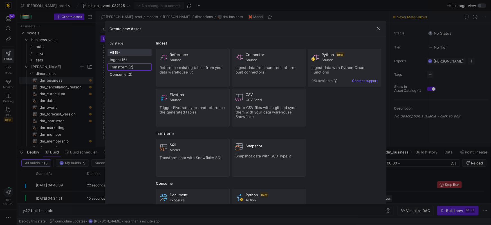
drag, startPoint x: 125, startPoint y: 67, endPoint x: 129, endPoint y: 67, distance: 3.7
click at [125, 67] on span "Transform (2)" at bounding box center [129, 67] width 39 height 5
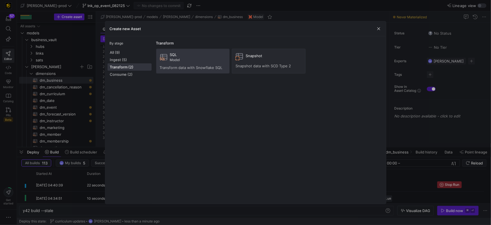
click at [182, 62] on div "SQL Model Transform data with Snowflake SQL" at bounding box center [193, 60] width 66 height 17
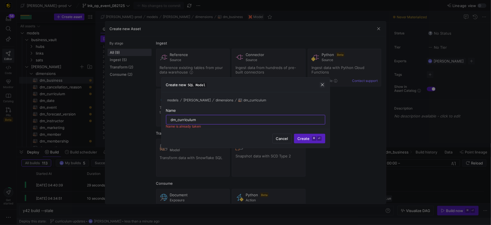
type input "dm_curriculum"
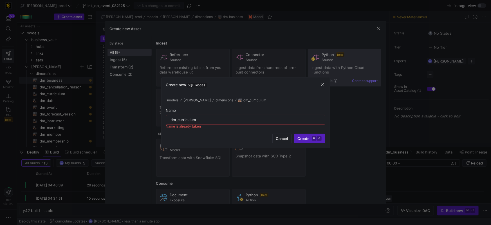
click at [324, 84] on span "button" at bounding box center [323, 85] width 6 height 6
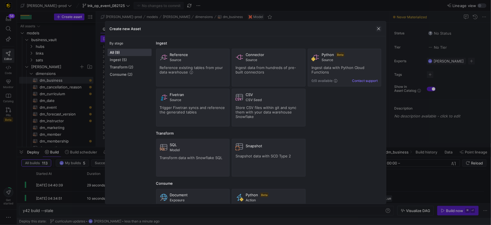
click at [380, 28] on span "button" at bounding box center [379, 29] width 6 height 6
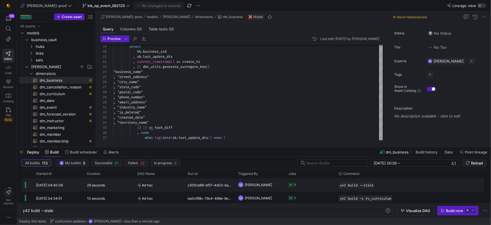
click at [290, 185] on rect "Press SPACE to select this row." at bounding box center [290, 184] width 5 height 5
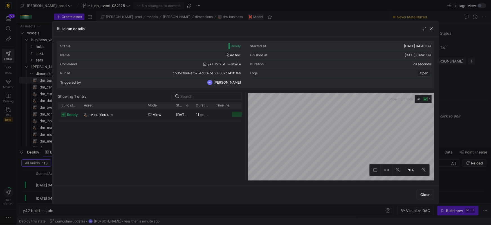
drag, startPoint x: 100, startPoint y: 107, endPoint x: 144, endPoint y: 105, distance: 43.9
click at [144, 105] on div at bounding box center [144, 105] width 2 height 6
click at [425, 194] on span "Close" at bounding box center [425, 194] width 10 height 5
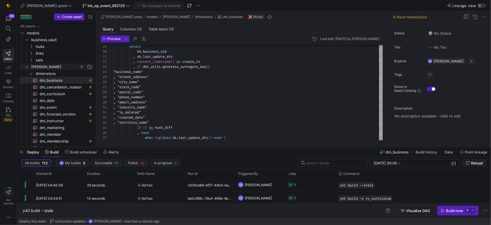
click at [28, 66] on icon "Press SPACE to select this row." at bounding box center [26, 66] width 3 height 1
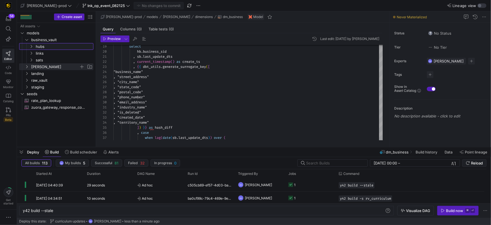
click at [31, 48] on icon "Press SPACE to select this row." at bounding box center [31, 46] width 4 height 3
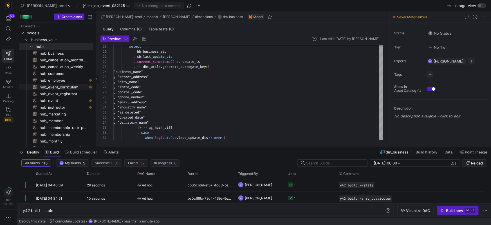
click at [60, 87] on span "hub_event_curriculum​​​​​​​​​​" at bounding box center [63, 87] width 47 height 6
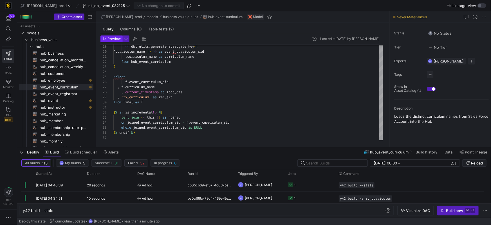
drag, startPoint x: 113, startPoint y: 40, endPoint x: 193, endPoint y: 56, distance: 81.7
click at [113, 40] on span "Preview" at bounding box center [113, 39] width 13 height 4
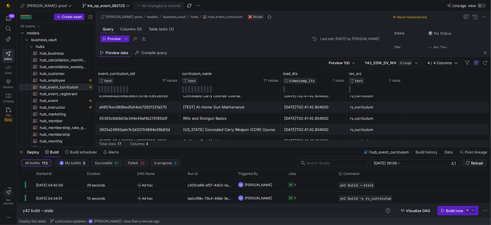
scroll to position [140, 0]
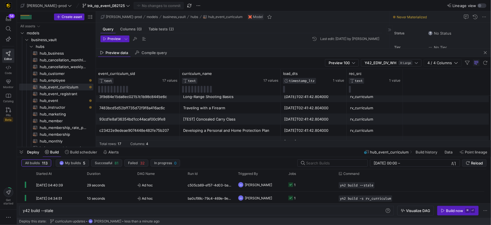
click at [487, 51] on span "button" at bounding box center [485, 52] width 7 height 7
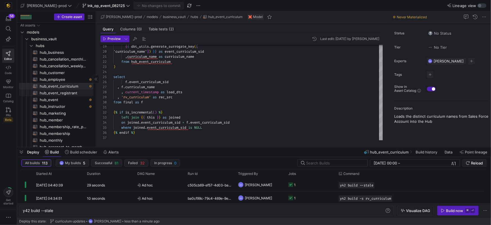
scroll to position [0, 0]
click at [33, 47] on y42-icon "Press SPACE to select this row." at bounding box center [31, 46] width 5 height 5
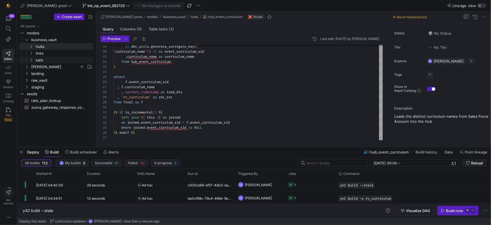
click at [32, 59] on icon "Press SPACE to select this row." at bounding box center [31, 59] width 4 height 3
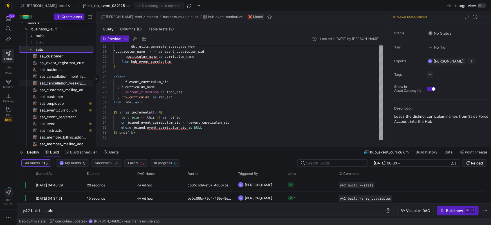
scroll to position [11, 0]
click at [70, 112] on span "sat_event_curriculum​​​​​​​​​​" at bounding box center [63, 110] width 47 height 6
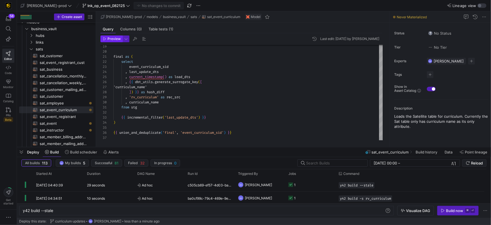
click at [111, 38] on span "Preview" at bounding box center [113, 39] width 13 height 4
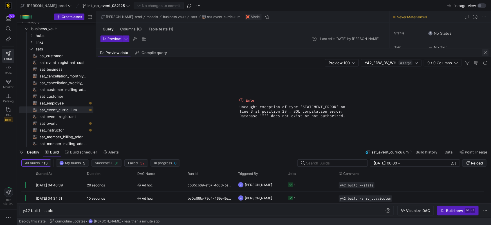
click at [484, 50] on span "button" at bounding box center [485, 52] width 7 height 7
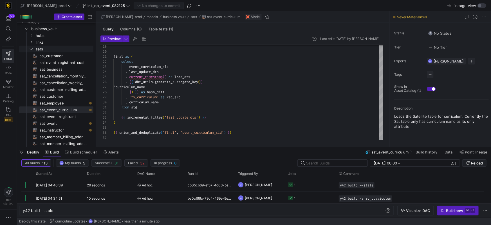
click at [32, 47] on icon "Press SPACE to select this row." at bounding box center [31, 48] width 4 height 3
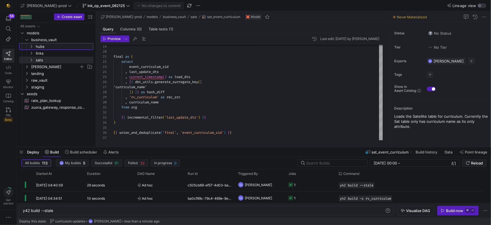
click at [32, 48] on icon "Press SPACE to select this row." at bounding box center [31, 46] width 4 height 3
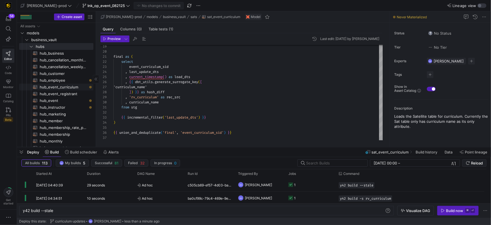
click at [50, 88] on span "hub_event_curriculum​​​​​​​​​​" at bounding box center [63, 87] width 47 height 6
type textarea "{{ config( materialized='incremental', incremental_strategy='merge', unique_key…"
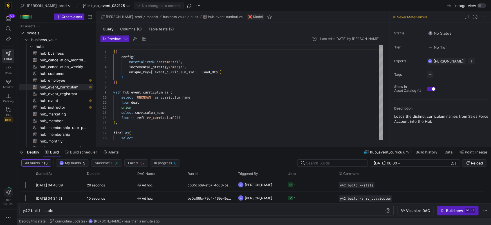
click at [82, 208] on div "y42 build --stale" at bounding box center [204, 210] width 362 height 5
click at [448, 208] on div "Build now" at bounding box center [454, 210] width 17 height 5
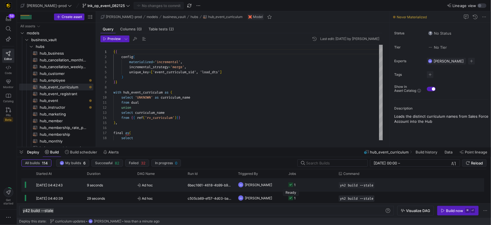
click at [292, 186] on icon "Press SPACE to select this row." at bounding box center [290, 184] width 5 height 5
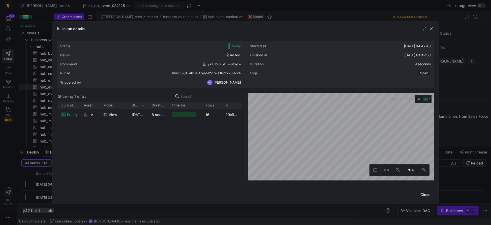
drag, startPoint x: 427, startPoint y: 195, endPoint x: 425, endPoint y: 192, distance: 2.9
click at [427, 195] on span "Close" at bounding box center [425, 194] width 10 height 5
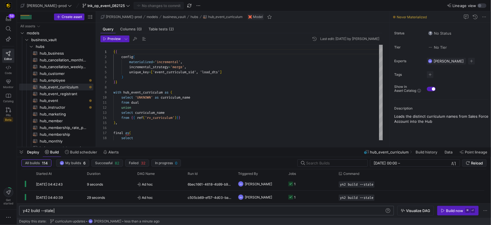
click at [65, 210] on div "y42 build --stale" at bounding box center [204, 210] width 362 height 5
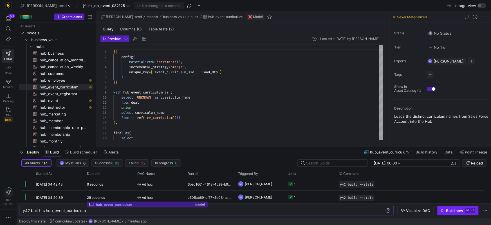
type textarea "y42 build -s hub_event_curriculum"
click at [442, 212] on span "Build now ⌘ ⏎" at bounding box center [458, 210] width 34 height 5
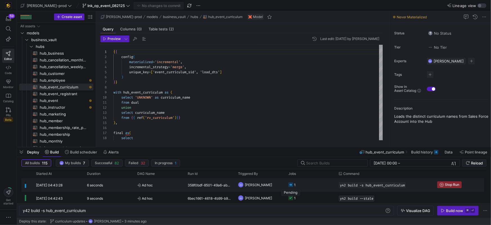
click at [291, 185] on icon "Press SPACE to select this row." at bounding box center [290, 184] width 5 height 5
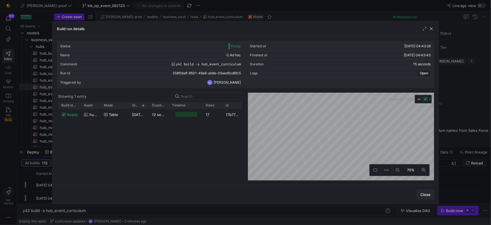
click at [426, 194] on span "Close" at bounding box center [425, 194] width 10 height 5
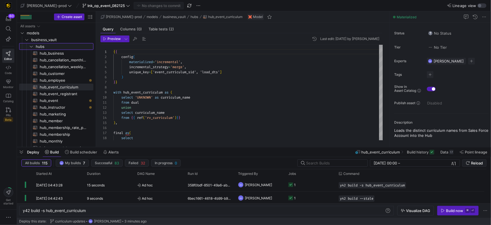
click at [32, 46] on icon "Press SPACE to select this row." at bounding box center [31, 46] width 4 height 3
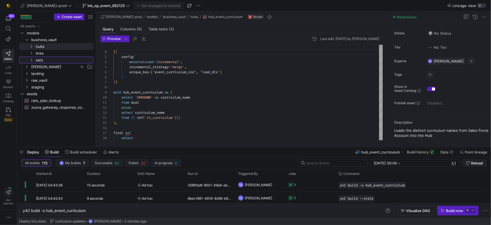
click at [32, 61] on icon "Press SPACE to select this row." at bounding box center [31, 59] width 4 height 3
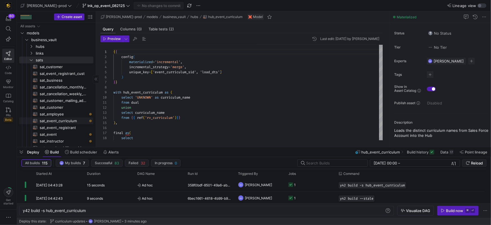
click at [60, 121] on span "sat_event_curriculum​​​​​​​​​​" at bounding box center [63, 121] width 47 height 6
type textarea "{{ config( materialized='incremental', incremental_strategy='merge', unique_key…"
type textarea "y42 build -s sat_event_curriculum"
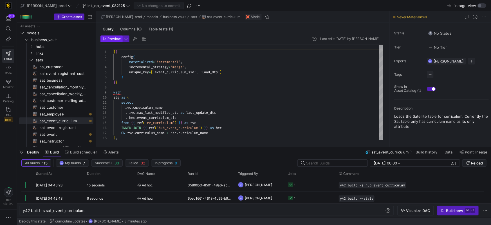
drag, startPoint x: 116, startPoint y: 39, endPoint x: 125, endPoint y: 46, distance: 11.8
click at [116, 39] on span "Preview" at bounding box center [113, 39] width 13 height 4
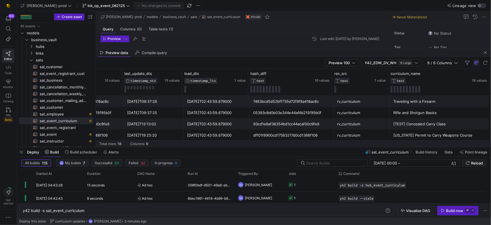
scroll to position [131, 0]
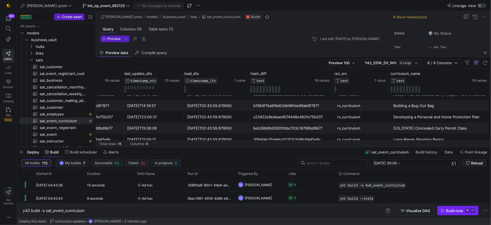
click at [453, 209] on div "Build now" at bounding box center [454, 210] width 17 height 5
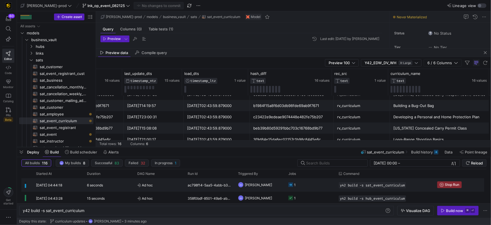
click at [292, 185] on icon "Press SPACE to select this row." at bounding box center [290, 184] width 5 height 5
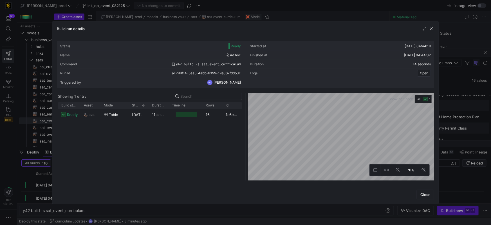
click at [421, 195] on span "Close" at bounding box center [425, 194] width 10 height 5
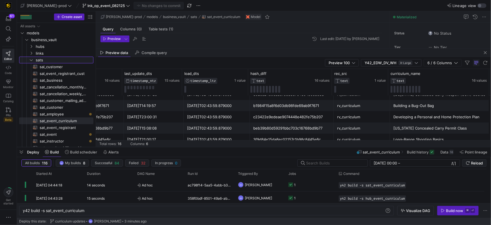
click at [32, 60] on icon "Press SPACE to select this row." at bounding box center [31, 59] width 3 height 1
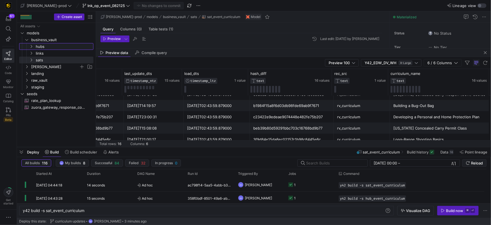
click at [32, 46] on icon "Press SPACE to select this row." at bounding box center [31, 46] width 4 height 3
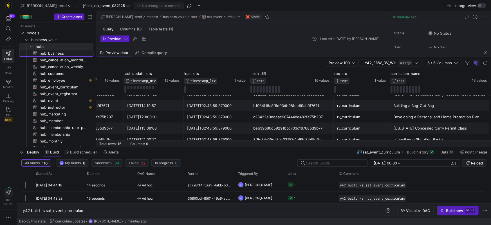
click at [49, 55] on span "hub_business​​​​​​​​​​" at bounding box center [63, 53] width 47 height 6
type textarea "{{ config( materialized='incremental', incremental_strategy='merge', unique_key…"
type textarea "y42 build -s hub_business"
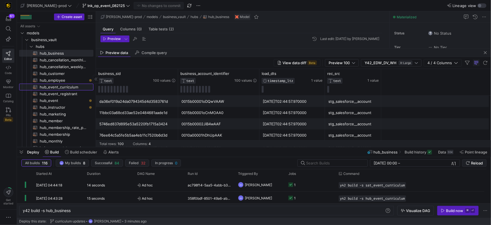
click at [58, 86] on span "hub_event_curriculum​​​​​​​​​​" at bounding box center [63, 87] width 47 height 6
type textarea "{{ config( materialized='incremental', incremental_strategy='merge', unique_key…"
type textarea "y42 build -s hub_event_curriculum"
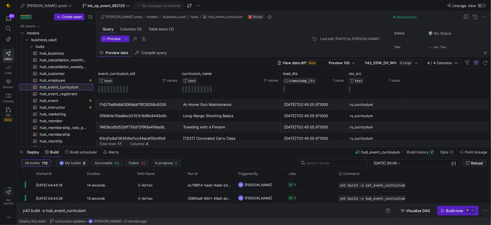
scroll to position [21, 0]
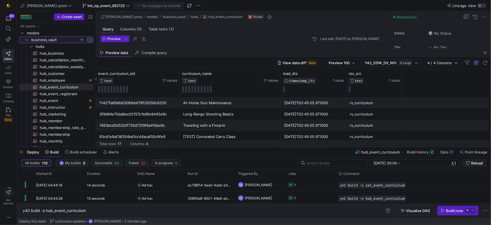
click at [29, 40] on span "business_vault" at bounding box center [58, 40] width 69 height 6
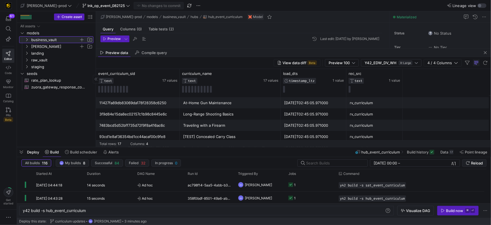
click at [28, 41] on icon at bounding box center [27, 39] width 4 height 3
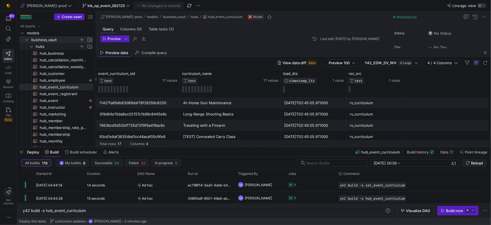
click at [31, 47] on icon "Press SPACE to select this row." at bounding box center [31, 46] width 4 height 3
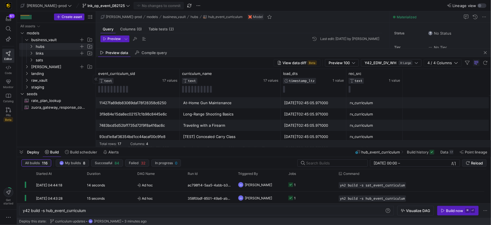
click at [32, 55] on y42-icon "Press SPACE to select this row." at bounding box center [31, 53] width 5 height 5
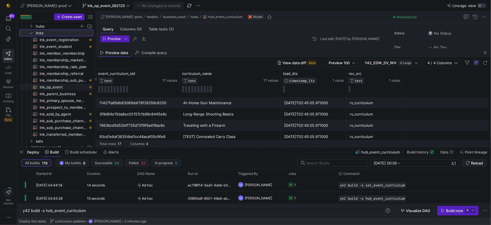
scroll to position [21, 0]
drag, startPoint x: 53, startPoint y: 86, endPoint x: 132, endPoint y: 88, distance: 78.8
click at [54, 86] on span "lnk_op_event​​​​​​​​​​" at bounding box center [63, 86] width 47 height 6
type textarea "{{ config( materialized = 'incremental' ) }} with campaign_event_account as ( s…"
type textarea "y42 build -s lnk_op_event"
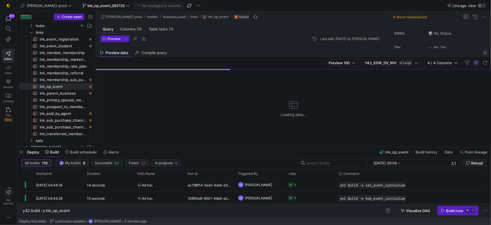
click at [485, 52] on span "button" at bounding box center [485, 52] width 7 height 7
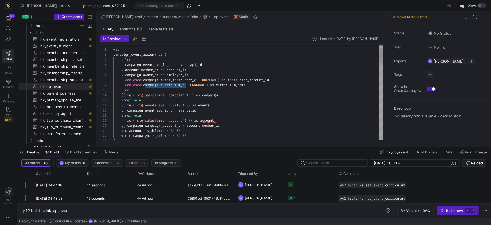
scroll to position [5, 32]
drag, startPoint x: 183, startPoint y: 84, endPoint x: 161, endPoint y: 98, distance: 25.6
click at [146, 84] on span ", coalesce ( campaign . curriculum_c , 'UNKNOWN' ) as curriculum_name" at bounding box center [179, 85] width 132 height 5
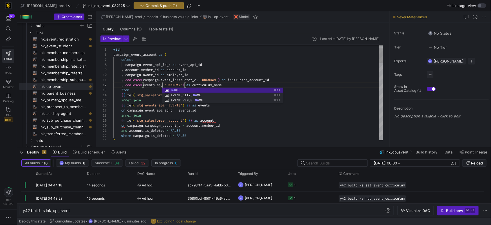
scroll to position [5, 52]
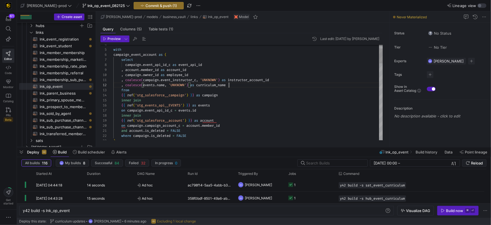
click at [302, 85] on div ", coalesce ( events . name , 'UNKNOWN' ) as curriculum_name" at bounding box center [247, 84] width 269 height 5
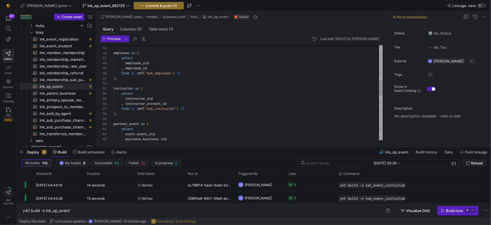
click at [298, 86] on div ") , employee as ( select employee_sid , employee_id from { { ref ( 'hub_employe…" at bounding box center [247, 121] width 269 height 607
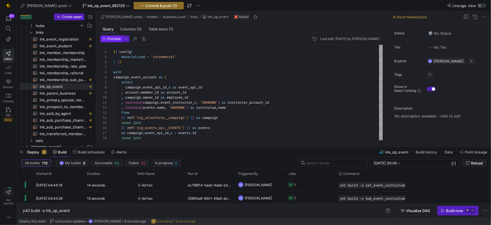
type textarea "), instructor as ( select instructor_sid , instructor_account_id from {{ ref('h…"
drag, startPoint x: 109, startPoint y: 38, endPoint x: 171, endPoint y: 51, distance: 63.8
click at [109, 38] on span "Preview" at bounding box center [113, 39] width 13 height 4
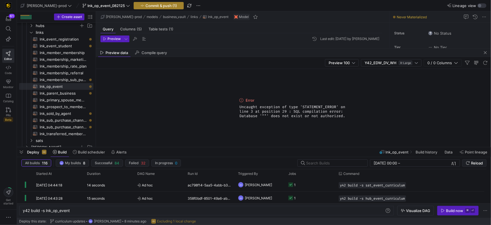
click at [145, 5] on span "Commit & push (1)" at bounding box center [161, 5] width 32 height 5
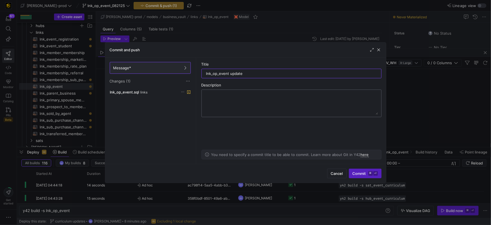
type input "lnk_op_event update"
click at [358, 173] on span "Commit ⌘ ⏎" at bounding box center [364, 173] width 25 height 5
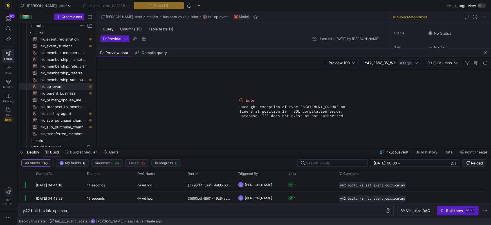
click at [89, 209] on div "y42 build -s lnk_op_event" at bounding box center [204, 210] width 362 height 5
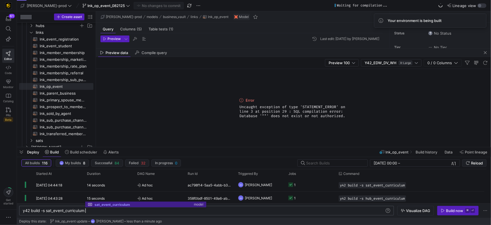
scroll to position [0, 62]
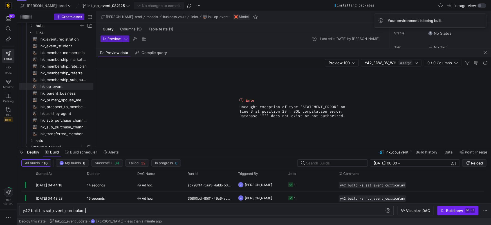
type textarea "y42 build -s sat_event_curriculum"
click at [457, 211] on div "Build now" at bounding box center [454, 210] width 17 height 5
drag, startPoint x: 485, startPoint y: 52, endPoint x: 478, endPoint y: 52, distance: 7.1
click at [485, 52] on span "button" at bounding box center [485, 52] width 7 height 7
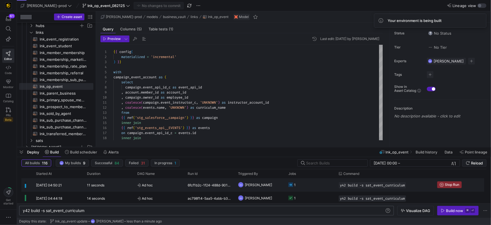
click at [291, 184] on rect "Press SPACE to select this row." at bounding box center [290, 184] width 5 height 5
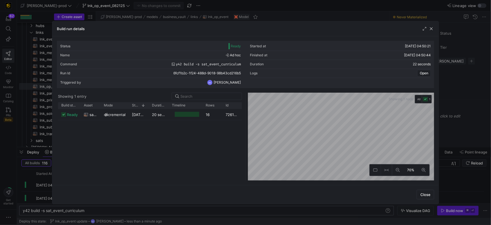
click at [431, 29] on span "button" at bounding box center [431, 29] width 6 height 6
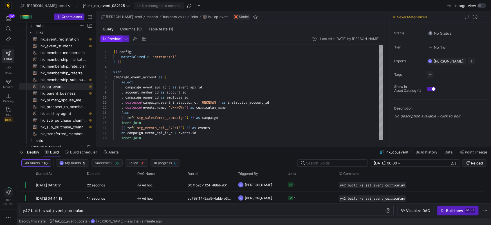
drag, startPoint x: 116, startPoint y: 40, endPoint x: 140, endPoint y: 45, distance: 24.7
click at [116, 40] on span "Preview" at bounding box center [113, 39] width 13 height 4
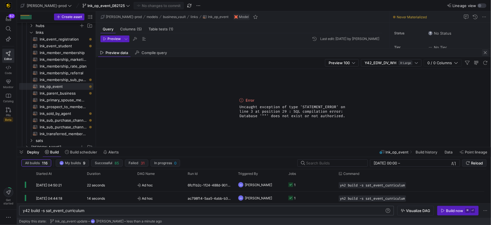
click at [485, 52] on span "button" at bounding box center [485, 52] width 7 height 7
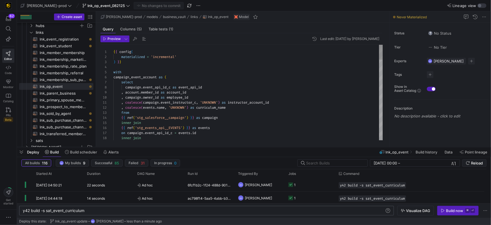
type textarea "{{ config( materialized = 'incremental' ) }} with campaign_event_account as ( s…"
click at [224, 95] on div ", campaign . owner_id as employee_id" at bounding box center [247, 96] width 269 height 5
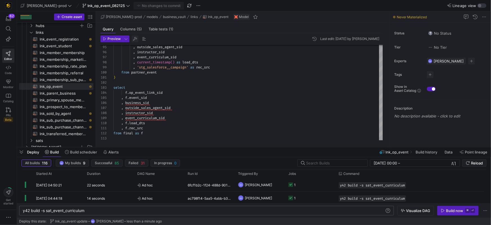
click at [136, 38] on span "button" at bounding box center [135, 38] width 7 height 7
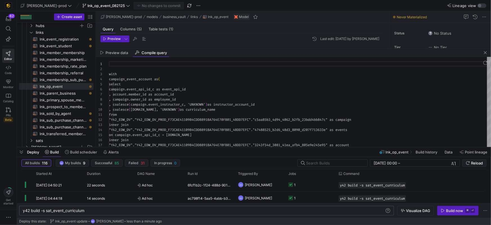
scroll to position [51, 0]
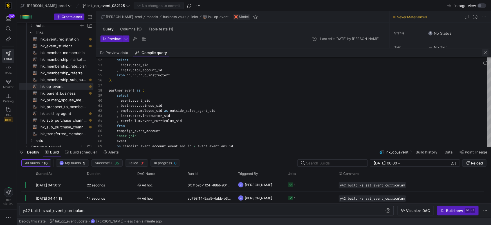
click at [483, 52] on span "button" at bounding box center [485, 52] width 7 height 7
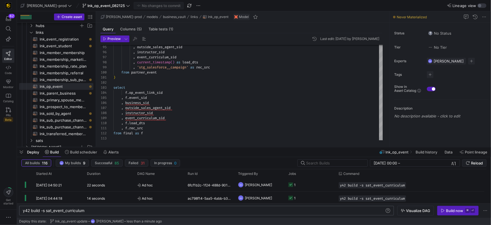
click at [113, 211] on div "y42 build -s sat_event_curriculum" at bounding box center [204, 210] width 362 height 5
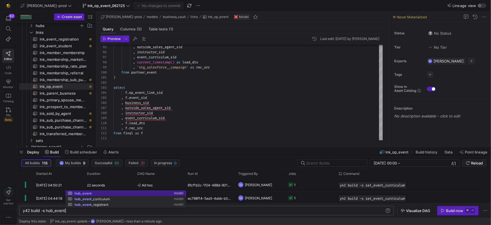
scroll to position [0, 42]
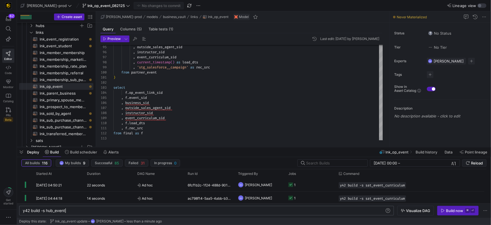
click at [450, 213] on span "button" at bounding box center [457, 210] width 41 height 9
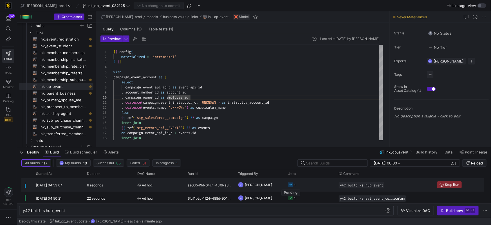
click at [291, 185] on rect "Press SPACE to select this row." at bounding box center [290, 184] width 5 height 5
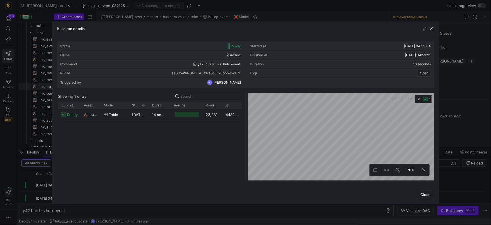
click at [423, 194] on span "Close" at bounding box center [425, 194] width 10 height 5
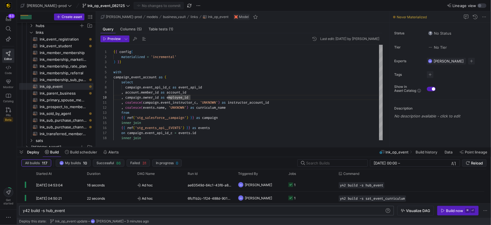
click at [75, 211] on div "y42 build -s hub_event" at bounding box center [204, 210] width 362 height 5
click at [450, 210] on div "Build now" at bounding box center [454, 210] width 17 height 5
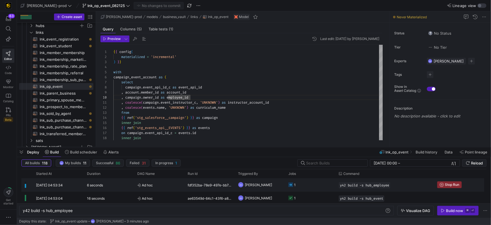
click at [290, 184] on icon "Press SPACE to select this row." at bounding box center [290, 184] width 5 height 5
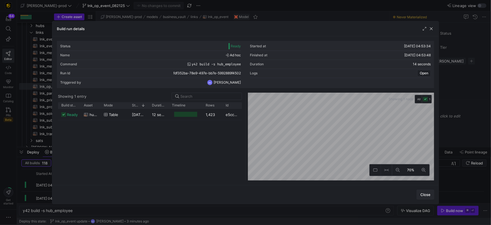
click at [428, 195] on span "Close" at bounding box center [425, 194] width 10 height 5
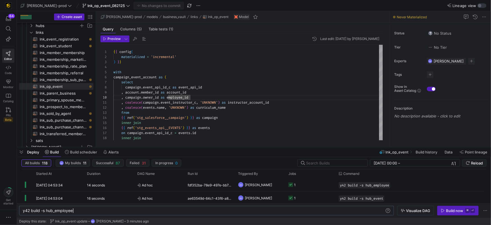
click at [90, 210] on div "y42 build -s hub_employee" at bounding box center [204, 210] width 362 height 5
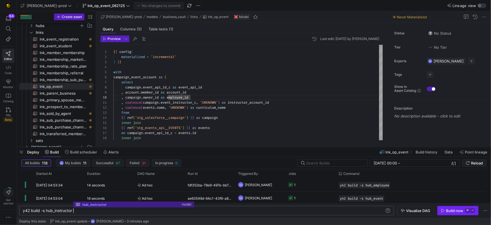
type textarea "y42 build -s hub_instructor"
click at [449, 208] on div "Build now" at bounding box center [454, 210] width 17 height 5
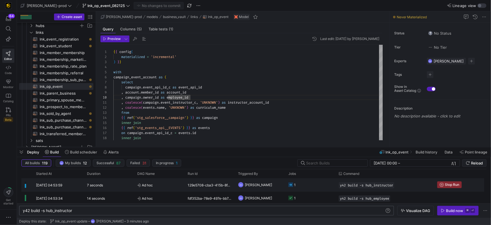
click at [291, 184] on rect "Press SPACE to select this row." at bounding box center [290, 184] width 5 height 5
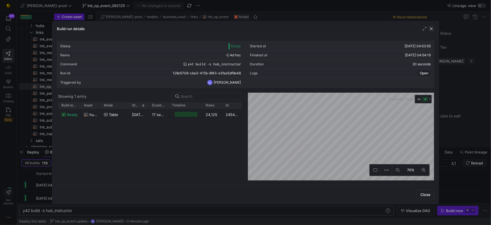
click at [432, 29] on span "button" at bounding box center [431, 29] width 6 height 6
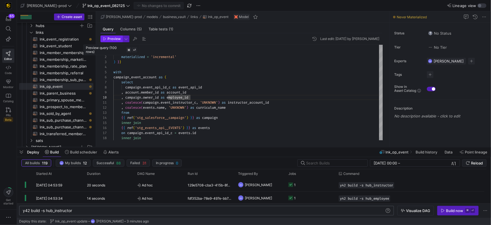
click at [112, 37] on span "Preview" at bounding box center [113, 39] width 13 height 4
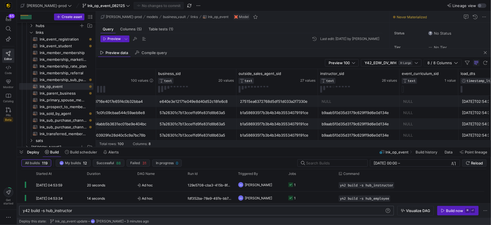
scroll to position [0, 111]
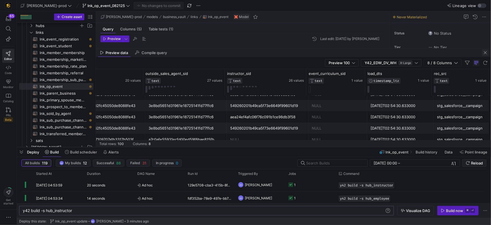
click at [485, 55] on span "button" at bounding box center [485, 52] width 7 height 7
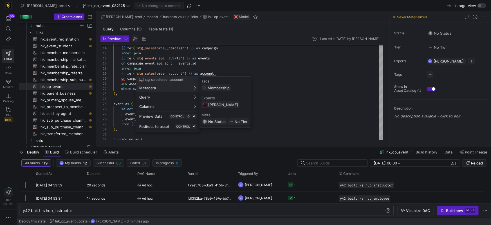
click at [136, 39] on div at bounding box center [245, 112] width 491 height 225
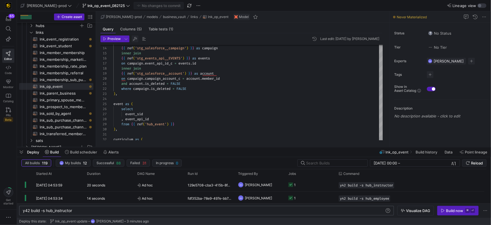
click at [133, 40] on span "button" at bounding box center [135, 38] width 7 height 7
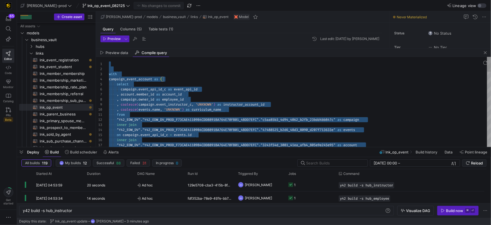
scroll to position [0, 50]
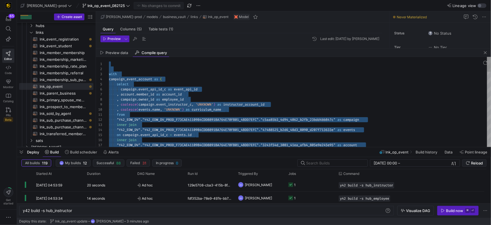
type textarea "with campaign_event_account as ( select campaign.event_api_id_c as event_api_id…"
click at [251, 87] on div "campaign . event_api_id_c as event_api_id" at bounding box center [300, 89] width 382 height 5
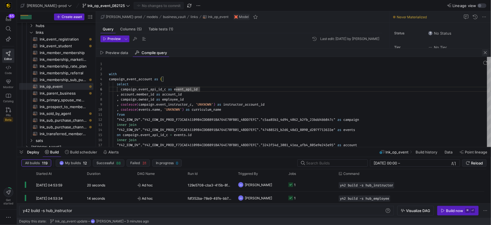
click at [484, 52] on span "button" at bounding box center [485, 52] width 7 height 7
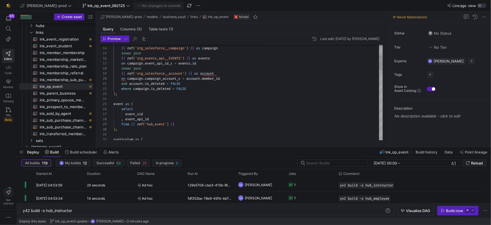
click at [253, 64] on div "on campaign . event_api_id_c = events . id" at bounding box center [247, 63] width 269 height 5
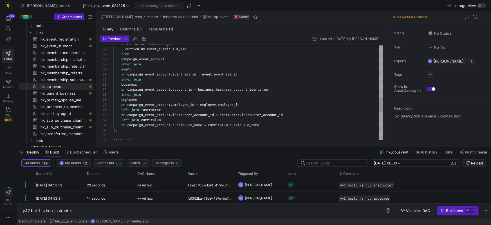
scroll to position [41, 28]
click at [271, 65] on div "inner join" at bounding box center [247, 64] width 269 height 5
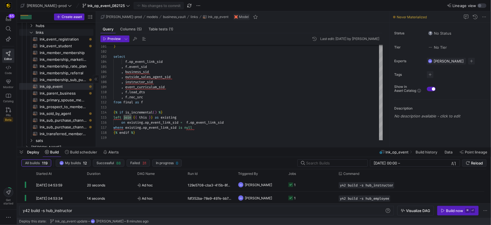
click at [32, 32] on icon "Press SPACE to select this row." at bounding box center [31, 32] width 4 height 3
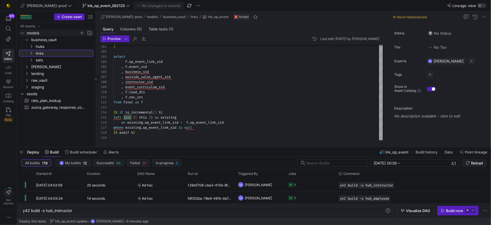
scroll to position [0, 0]
click at [28, 66] on icon "Press SPACE to select this row." at bounding box center [27, 66] width 4 height 3
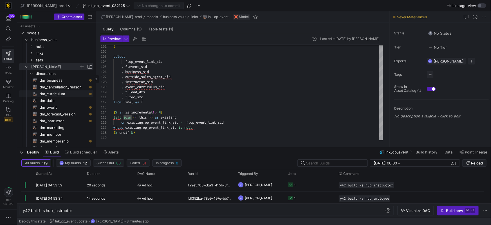
click at [55, 95] on span "dm_curriculum​​​​​​​​​​" at bounding box center [63, 94] width 47 height 6
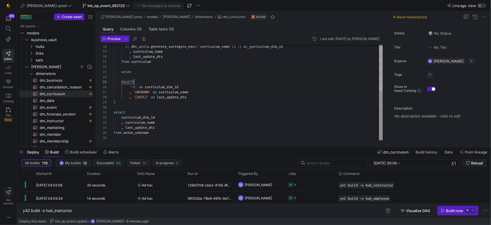
scroll to position [20, 20]
click at [212, 82] on div "SELECT" at bounding box center [247, 81] width 269 height 5
click at [220, 97] on div ", '1900-01-01' as last_update_dts" at bounding box center [247, 97] width 269 height 5
click at [143, 92] on span "'UNKNOWN'" at bounding box center [142, 92] width 18 height 5
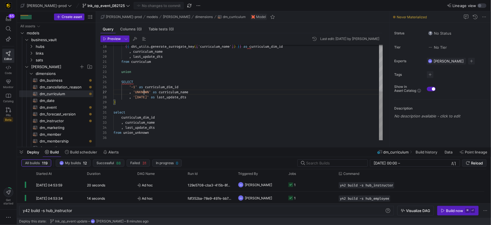
scroll to position [30, 37]
click at [143, 91] on div "{ { dbt_utils . generate_surrogate_key ( [ 'curriculum_name' ] ) } } as curricu…" at bounding box center [247, 46] width 269 height 187
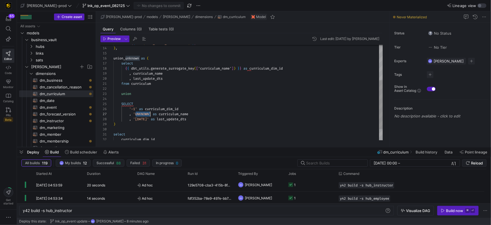
click at [161, 83] on div "from curriculum" at bounding box center [247, 83] width 269 height 5
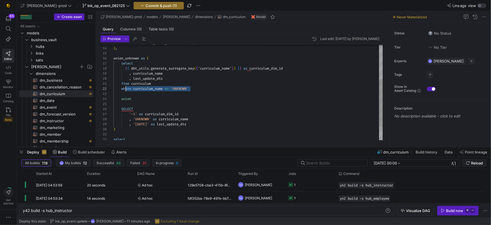
scroll to position [5, 8]
drag, startPoint x: 192, startPoint y: 88, endPoint x: 152, endPoint y: 102, distance: 42.8
click at [122, 88] on div "where curriculum_name <> 'UNKNOWN'" at bounding box center [247, 88] width 269 height 5
click at [217, 125] on div ", '1900-01-01' as last_update_dts" at bounding box center [247, 124] width 269 height 5
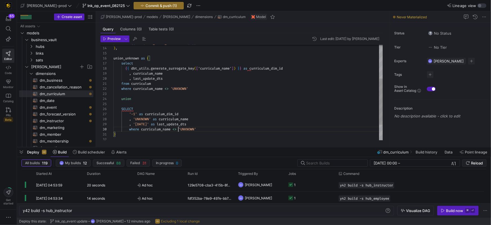
drag, startPoint x: 179, startPoint y: 129, endPoint x: 200, endPoint y: 142, distance: 24.7
click at [178, 129] on span at bounding box center [177, 129] width 2 height 5
click at [138, 118] on div "{ { dbt_utils . generate_surrogate_key ( [ 'curriculum_name' ] ) } } as curricu…" at bounding box center [247, 73] width 269 height 197
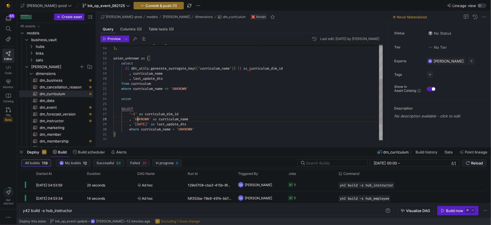
drag, startPoint x: 138, startPoint y: 118, endPoint x: 141, endPoint y: 119, distance: 3.8
click at [138, 118] on div "{ { dbt_utils . generate_surrogate_key ( [ 'curriculum_name' ] ) } } as curricu…" at bounding box center [247, 73] width 269 height 197
drag, startPoint x: 160, startPoint y: 120, endPoint x: 132, endPoint y: 126, distance: 28.0
click at [135, 119] on span ", 'UNKNOWN' as curriculum_name" at bounding box center [150, 119] width 75 height 5
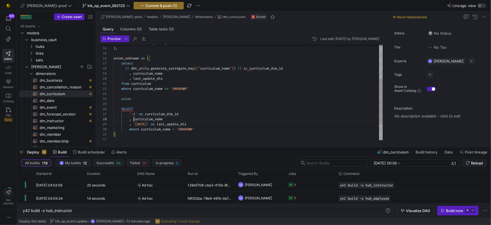
scroll to position [25, 20]
click at [199, 108] on div "{ { dbt_utils . generate_surrogate_key ( [ 'curriculum_name' ] ) } } as curricu…" at bounding box center [247, 73] width 269 height 197
click at [241, 87] on div "where curriculum_name <> 'UNKNOWN'" at bounding box center [247, 87] width 269 height 5
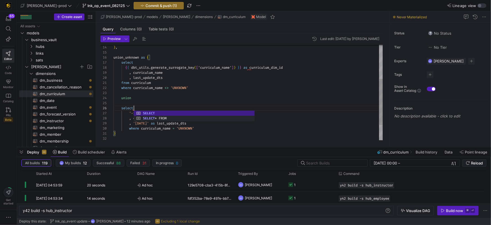
scroll to position [5, 77]
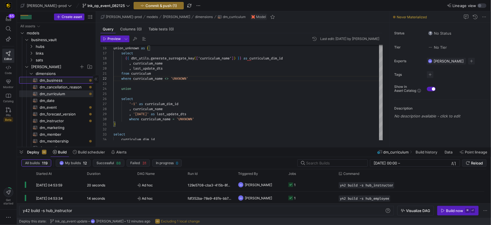
drag, startPoint x: 56, startPoint y: 81, endPoint x: 91, endPoint y: 80, distance: 35.5
click at [56, 81] on span "dm_business​​​​​​​​​​" at bounding box center [63, 80] width 47 height 6
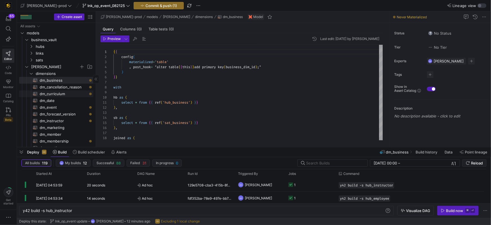
click at [46, 95] on span "dm_curriculum​​​​​​​​​​" at bounding box center [63, 94] width 47 height 6
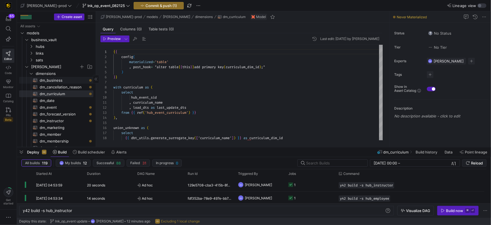
drag, startPoint x: 54, startPoint y: 80, endPoint x: 87, endPoint y: 83, distance: 33.1
click at [54, 80] on span "dm_business​​​​​​​​​​" at bounding box center [63, 80] width 47 height 6
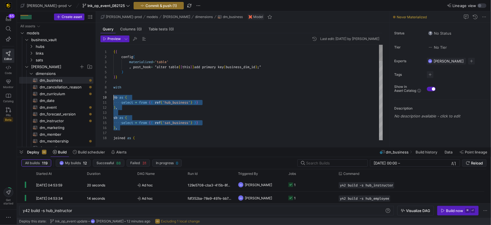
scroll to position [45, 0]
drag, startPoint x: 131, startPoint y: 129, endPoint x: 111, endPoint y: 98, distance: 37.1
click at [111, 97] on div "1 2 3 4 5 6 7 8 9 10 11 12 13 14 15 16 17 18 { { config ( materialized = 'table…" at bounding box center [241, 92] width 282 height 95
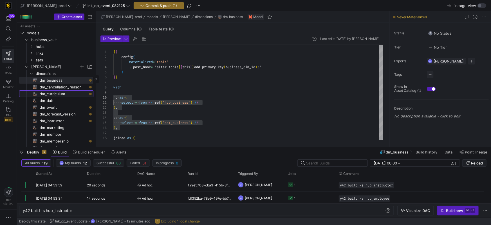
click at [60, 95] on span "dm_curriculum​​​​​​​​​​" at bounding box center [63, 94] width 47 height 6
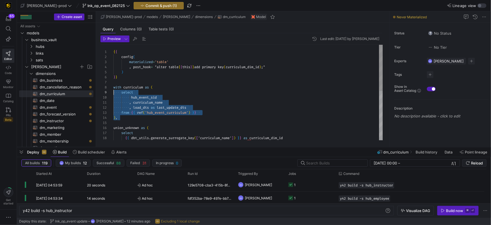
scroll to position [35, 0]
drag, startPoint x: 141, startPoint y: 116, endPoint x: 108, endPoint y: 88, distance: 43.5
click at [113, 88] on div "{ { config ( materialized = 'table' , post_hook = "alter table { { this } } add…" at bounding box center [247, 143] width 269 height 197
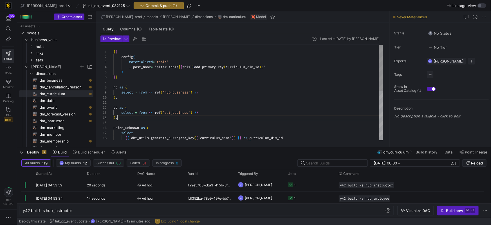
scroll to position [15, 4]
drag, startPoint x: 119, startPoint y: 88, endPoint x: 128, endPoint y: 88, distance: 9.3
click at [119, 88] on span at bounding box center [118, 87] width 2 height 5
click at [118, 108] on span at bounding box center [118, 107] width 2 height 5
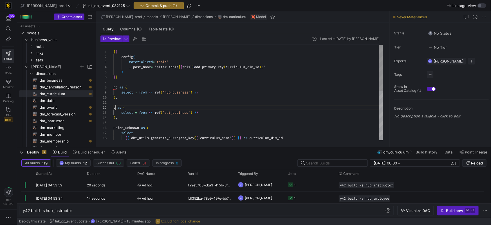
scroll to position [5, 4]
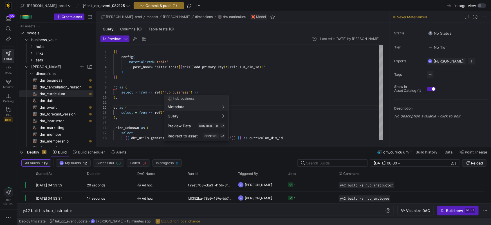
click at [192, 91] on div at bounding box center [245, 112] width 491 height 225
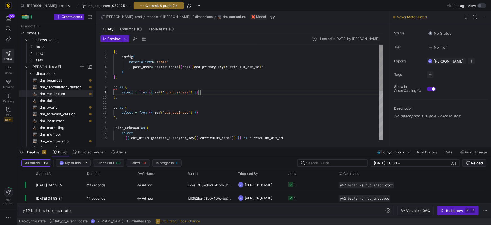
scroll to position [41, 87]
click at [222, 92] on div "select * from { { ref ( 'hub_business' ) } }" at bounding box center [247, 92] width 269 height 5
click at [231, 116] on div ") ," at bounding box center [247, 117] width 269 height 5
click at [221, 112] on div "select * from { { ref ( 'sat_business' ) } }" at bounding box center [247, 112] width 269 height 5
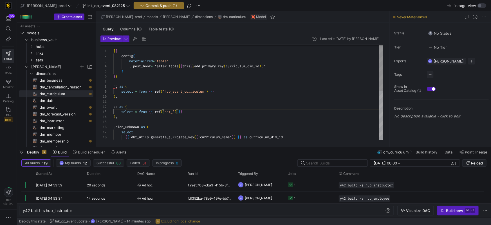
scroll to position [10, 93]
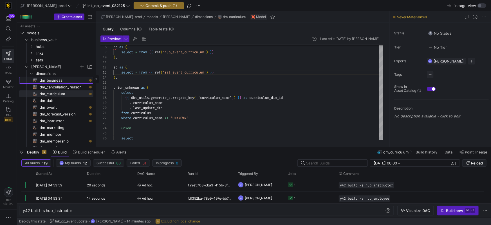
drag, startPoint x: 46, startPoint y: 79, endPoint x: 92, endPoint y: 79, distance: 46.1
click at [46, 79] on span "dm_business​​​​​​​​​​" at bounding box center [63, 80] width 47 height 6
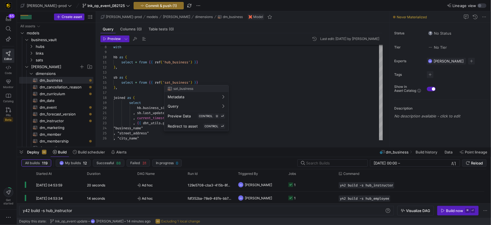
click at [125, 94] on div at bounding box center [245, 112] width 491 height 225
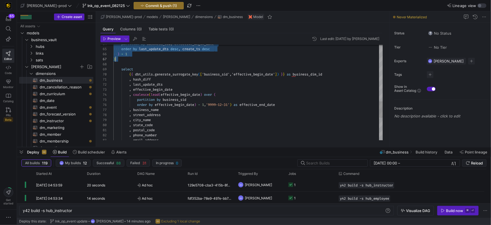
scroll to position [35, 2]
drag, startPoint x: 114, startPoint y: 98, endPoint x: 163, endPoint y: 61, distance: 61.0
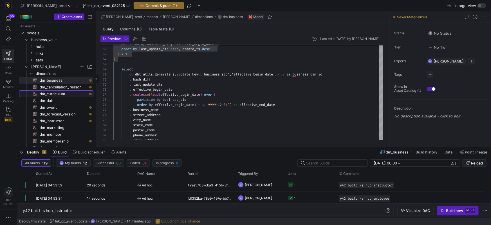
click at [50, 94] on span "dm_curriculum​​​​​​​​​​" at bounding box center [63, 94] width 47 height 6
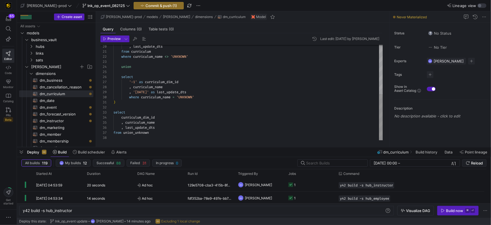
drag, startPoint x: 125, startPoint y: 109, endPoint x: 132, endPoint y: 109, distance: 7.6
click at [127, 109] on div at bounding box center [247, 107] width 269 height 5
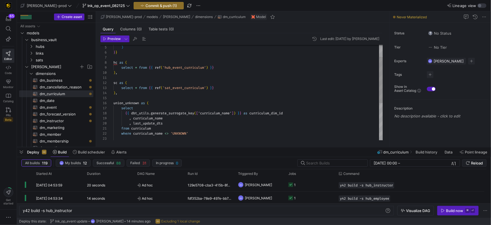
drag, startPoint x: 128, startPoint y: 99, endPoint x: 137, endPoint y: 98, distance: 8.8
click at [130, 98] on div at bounding box center [247, 97] width 269 height 5
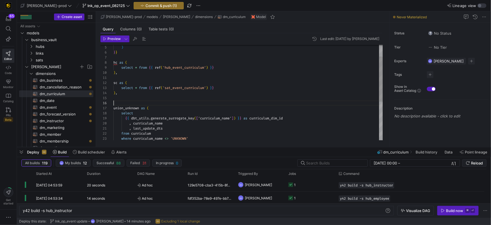
scroll to position [20, 2]
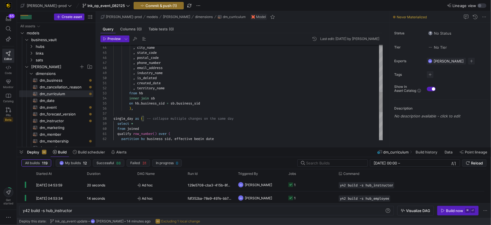
click at [161, 98] on div "inner join sb" at bounding box center [247, 98] width 269 height 5
drag, startPoint x: 151, startPoint y: 93, endPoint x: 174, endPoint y: 95, distance: 23.4
click at [151, 93] on div "from hb" at bounding box center [247, 93] width 269 height 5
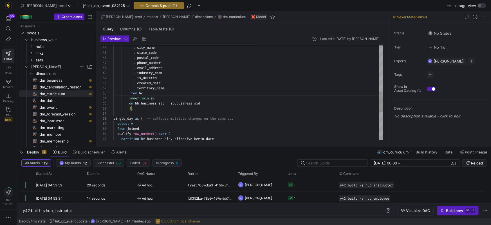
click at [163, 103] on span "business_sid" at bounding box center [153, 103] width 24 height 5
click at [156, 104] on div ", email_address , industry_name , is_deleted , created_date , territory_name fr…" at bounding box center [247, 48] width 269 height 450
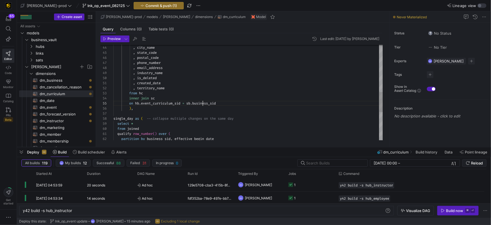
click at [203, 102] on span "business_sid" at bounding box center [204, 103] width 24 height 5
click at [203, 102] on div ", email_address , industry_name , is_deleted , created_date , territory_name fr…" at bounding box center [247, 48] width 269 height 450
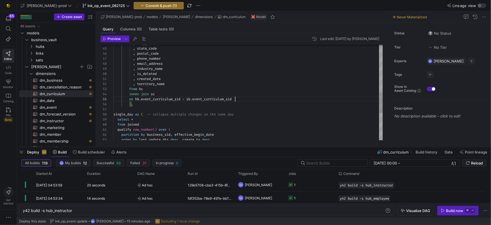
scroll to position [20, 121]
drag, startPoint x: 140, startPoint y: 99, endPoint x: 143, endPoint y: 105, distance: 7.4
drag, startPoint x: 192, startPoint y: 100, endPoint x: 195, endPoint y: 107, distance: 7.4
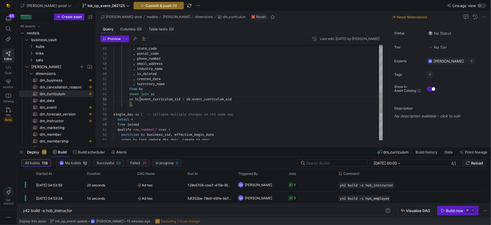
click at [190, 100] on span "sb" at bounding box center [188, 99] width 4 height 5
click at [210, 101] on div "on hc . event_curriculum_sid = sc . event_curriculum_sid" at bounding box center [247, 98] width 269 height 5
click at [170, 102] on div ") ," at bounding box center [247, 103] width 269 height 5
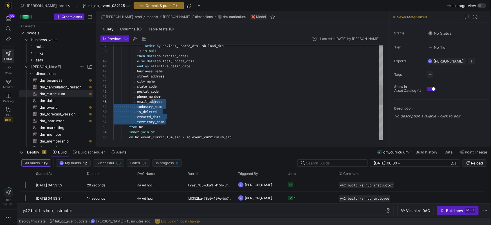
scroll to position [20, 12]
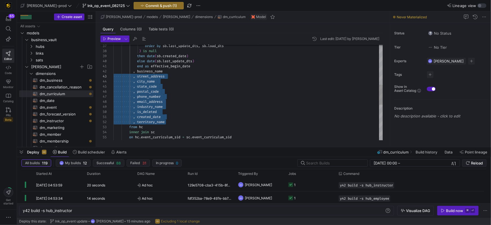
drag, startPoint x: 177, startPoint y: 121, endPoint x: 104, endPoint y: 78, distance: 83.7
click at [113, 78] on div ", email_address , industry_name , is_deleted , created_date , phone_number , po…" at bounding box center [247, 82] width 269 height 450
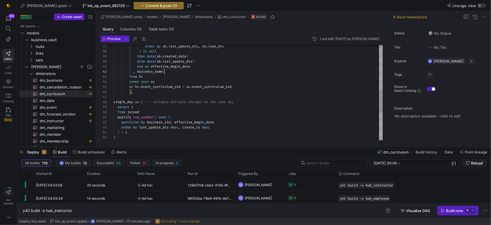
scroll to position [5, 51]
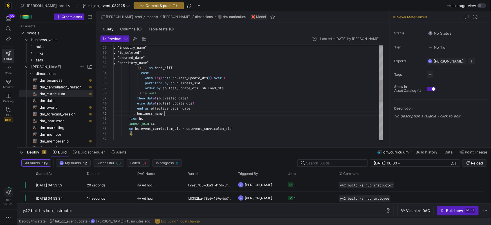
click at [155, 111] on span "effective_begin_date" at bounding box center [170, 108] width 39 height 5
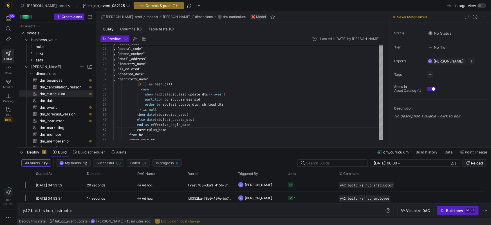
scroll to position [5, 44]
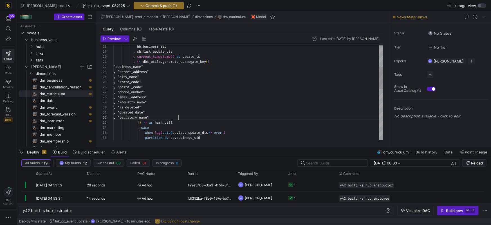
type textarea ", {{ dbt_utils.generate_surrogate_key([ "business_name" , "street_address" , "c…"
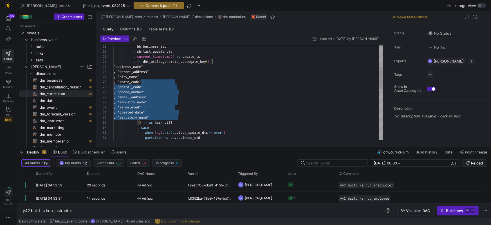
scroll to position [15, 26]
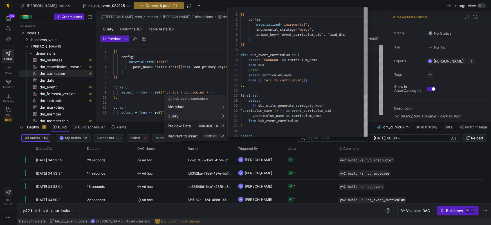
scroll to position [51, 0]
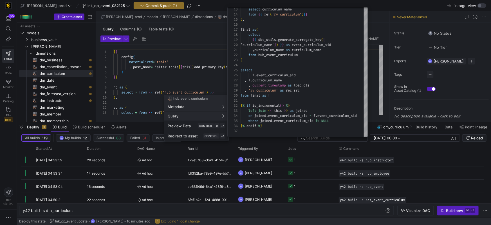
click at [196, 79] on div at bounding box center [245, 112] width 491 height 225
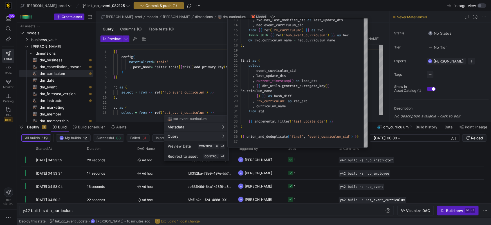
click at [188, 83] on div at bounding box center [245, 112] width 491 height 225
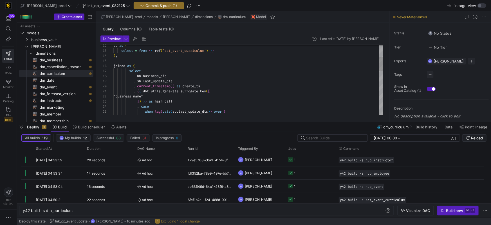
scroll to position [35, 46]
click at [160, 77] on span "business_sid" at bounding box center [155, 76] width 24 height 5
drag, startPoint x: 141, startPoint y: 81, endPoint x: 203, endPoint y: 86, distance: 62.1
click at [141, 81] on span "sb" at bounding box center [139, 81] width 4 height 5
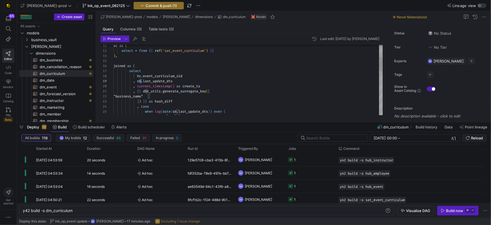
scroll to position [41, 28]
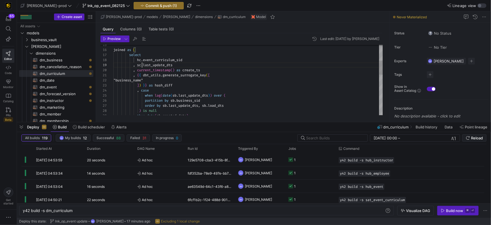
drag, startPoint x: 165, startPoint y: 81, endPoint x: 172, endPoint y: 80, distance: 6.8
click at [143, 81] on span ""business_name"" at bounding box center [128, 80] width 30 height 5
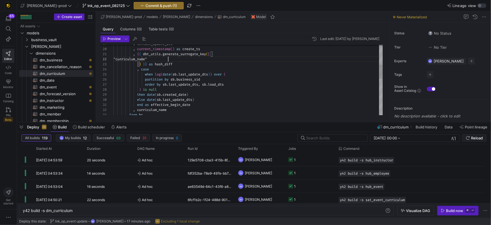
click at [178, 74] on span "." at bounding box center [177, 74] width 2 height 5
drag, startPoint x: 168, startPoint y: 84, endPoint x: 176, endPoint y: 84, distance: 7.9
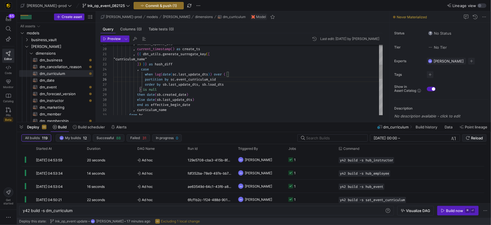
click at [168, 84] on span "." at bounding box center [168, 84] width 2 height 5
drag, startPoint x: 209, startPoint y: 85, endPoint x: 212, endPoint y: 85, distance: 3.4
click at [209, 85] on div ", sc . last_update_dts , current_timestamp ( ) as create_ts , { { dbt_utils . g…" at bounding box center [247, 120] width 269 height 349
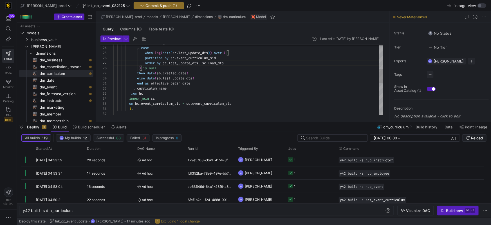
click at [163, 73] on span "." at bounding box center [162, 73] width 2 height 5
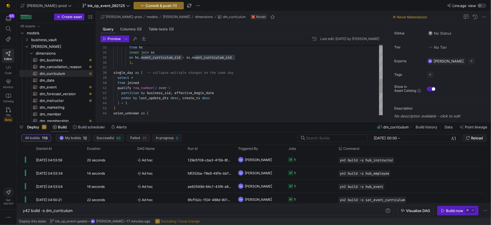
click at [165, 93] on div "from hc inner join sc on hc . event_curriculum_sid = sc . event_curriculum_sid …" at bounding box center [247, 52] width 269 height 349
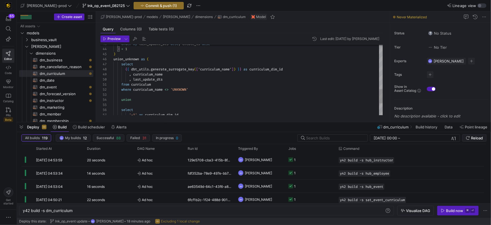
click at [270, 69] on span "curriculum_dim_id" at bounding box center [265, 69] width 33 height 5
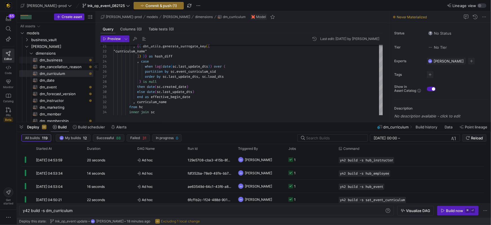
type textarea "qualify row_number() over ( partition by event_curriculum_sid, effective_begin_…"
drag, startPoint x: 50, startPoint y: 61, endPoint x: 53, endPoint y: 61, distance: 3.9
click at [50, 61] on span "dm_business​​​​​​​​​​" at bounding box center [63, 60] width 47 height 6
type textarea "y42 build -s dm_business"
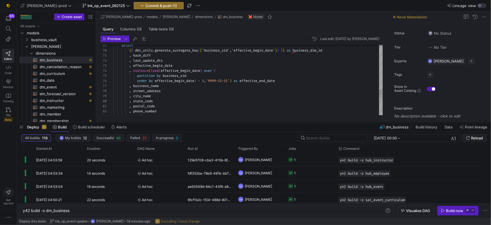
type textarea ", hash_diff , last_update_dts , effective_begin_date , coalesce(lead(effective_…"
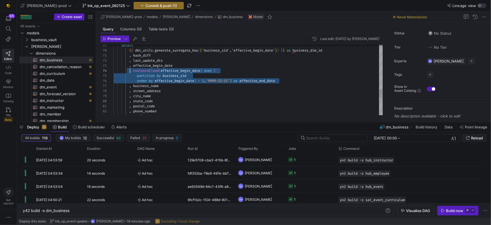
scroll to position [15, 0]
drag, startPoint x: 285, startPoint y: 81, endPoint x: 100, endPoint y: 71, distance: 184.5
click at [64, 74] on span "dm_curriculum​​​​​​​​​​" at bounding box center [63, 73] width 47 height 6
type textarea "y42 build -s dm_curriculum"
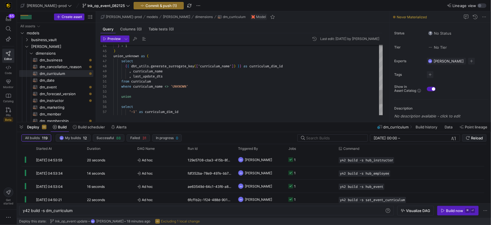
click at [179, 70] on div ", curriculum_name" at bounding box center [247, 71] width 269 height 5
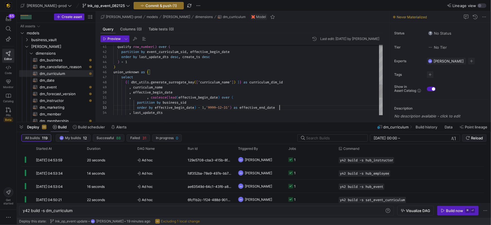
scroll to position [10, 166]
drag, startPoint x: 152, startPoint y: 98, endPoint x: 172, endPoint y: 102, distance: 20.7
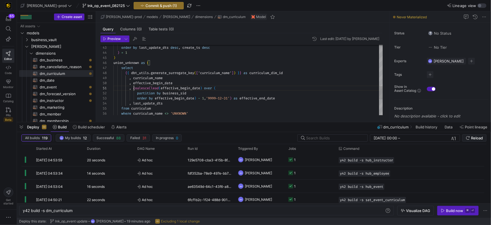
click at [176, 93] on div "partition by event_curriculum_sid , effective_begin_date order by last_update_d…" at bounding box center [247, 12] width 269 height 369
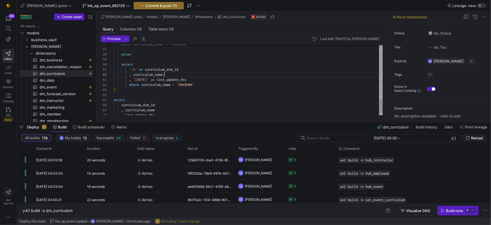
click at [174, 75] on div ", curriculum_name" at bounding box center [247, 74] width 269 height 5
type textarea "'-1' as curriculum_dim_id , curriculum_name , '1900-01-01' as last_update_dts w…"
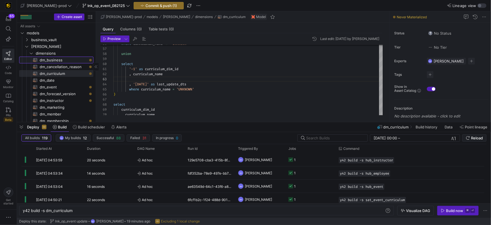
drag, startPoint x: 56, startPoint y: 61, endPoint x: 100, endPoint y: 62, distance: 44.2
click at [56, 61] on span "dm_business​​​​​​​​​​" at bounding box center [63, 60] width 47 height 6
type textarea "y42 build -s dm_business"
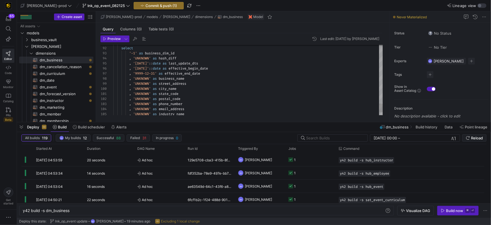
type textarea "select '-1' as business_dim_id , 'UNKNOWN' as hash_diff , '1900-01-01'::date as…"
drag, startPoint x: 168, startPoint y: 73, endPoint x: 104, endPoint y: 68, distance: 63.8
click at [104, 68] on div "91 92 93 94 95 96 97 98 99 100 101 102 103 104 105 select '-1' as business_dim_…" at bounding box center [241, 80] width 282 height 70
drag, startPoint x: 57, startPoint y: 73, endPoint x: 61, endPoint y: 74, distance: 4.0
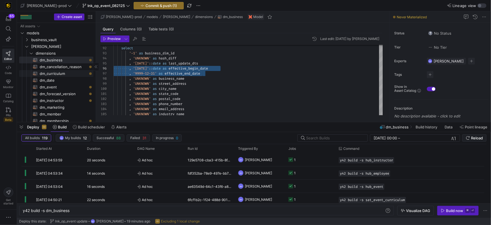
click at [57, 73] on span "dm_curriculum​​​​​​​​​​" at bounding box center [63, 73] width 47 height 6
type textarea "y42 build -s dm_curriculum"
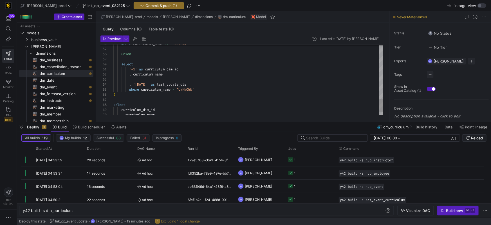
click at [159, 81] on div at bounding box center [247, 79] width 269 height 5
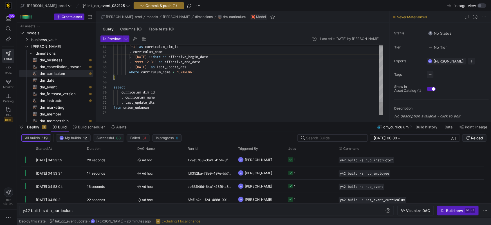
type textarea ", curriculum_name , last_update_dts from union_unknown"
click at [170, 101] on div ", last_update_dts" at bounding box center [247, 102] width 269 height 5
click at [52, 60] on span "dm_business​​​​​​​​​​" at bounding box center [63, 60] width 47 height 6
type textarea "y42 build -s dm_business"
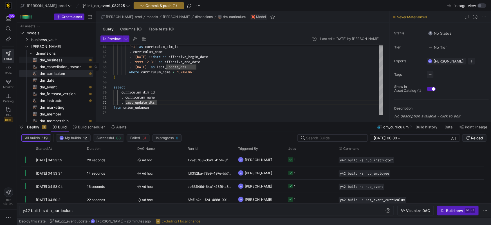
type textarea "{{ config( materialized='table' , post_hook= "alter table {{ this }} add primar…"
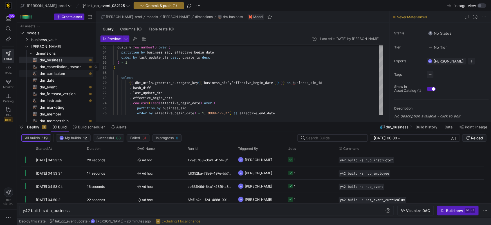
click at [59, 75] on span "dm_curriculum​​​​​​​​​​" at bounding box center [63, 73] width 47 height 6
type textarea "y42 build -s dm_curriculum"
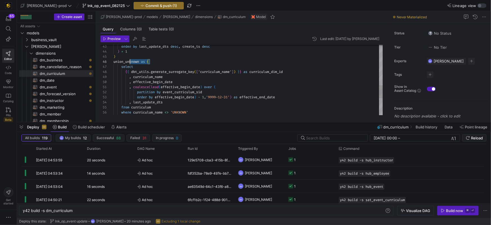
scroll to position [25, 0]
drag, startPoint x: 129, startPoint y: 62, endPoint x: 101, endPoint y: 62, distance: 27.3
click at [113, 62] on div "where curriculum_name <> 'UNKNOWN' from curriculum , last_update_dts order by e…" at bounding box center [247, 16] width 269 height 379
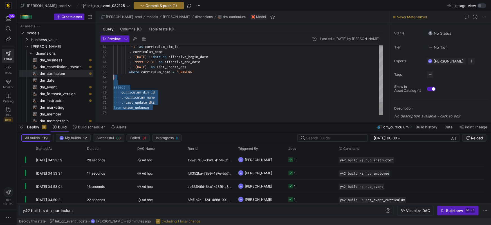
scroll to position [30, 0]
drag, startPoint x: 141, startPoint y: 104, endPoint x: 91, endPoint y: 78, distance: 55.9
click at [91, 78] on as-split "Create asset Drag here to set row groups Drag here to set column labels Group 1…" at bounding box center [254, 66] width 474 height 111
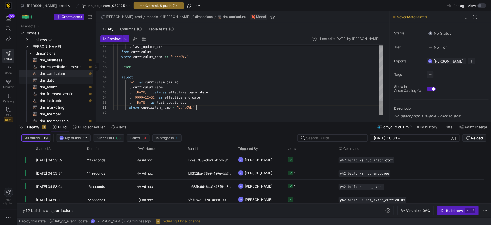
scroll to position [25, 83]
click at [128, 110] on div at bounding box center [247, 112] width 269 height 5
click at [128, 115] on div at bounding box center [247, 112] width 269 height 5
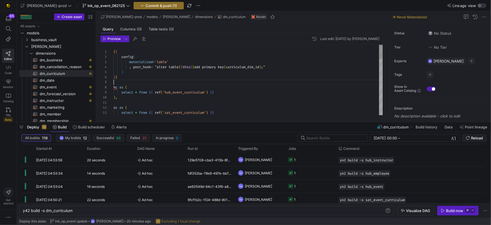
drag, startPoint x: 117, startPoint y: 83, endPoint x: 181, endPoint y: 84, distance: 64.4
click at [118, 83] on div at bounding box center [247, 82] width 269 height 5
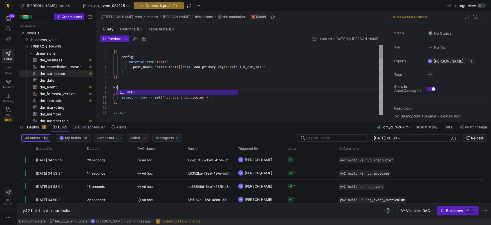
scroll to position [35, 8]
click at [278, 77] on div "} }" at bounding box center [247, 77] width 269 height 5
type textarea "{{ config( materialized='table' , post_hook= "alter table {{ this }} add primar…"
click at [133, 39] on span "button" at bounding box center [135, 38] width 7 height 7
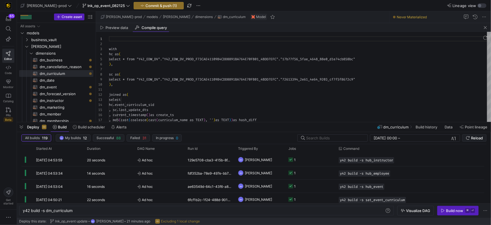
scroll to position [51, 0]
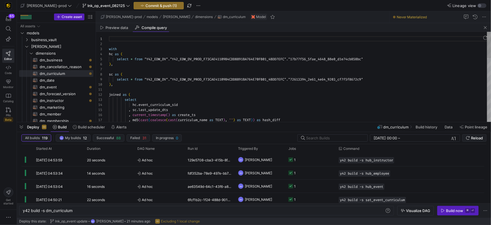
click at [231, 73] on div "with hc as ( select * from "Y42_EDW_DV" . "Y42_EDW_DV_PROD_F73CAE41109B4CDD8891…" at bounding box center [300, 186] width 382 height 308
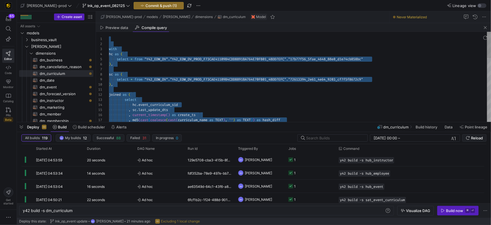
type textarea "with hc as ( select * from "Y42_EDW_DV"."Y42_EDW_DV_PROD_F73CAE41109B4CDD8891BA…"
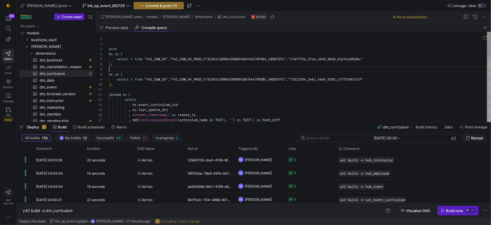
click at [206, 68] on div "with hc as ( select * from "Y42_EDW_DV" . "Y42_EDW_DV_PROD_F73CAE41109B4CDD8891…" at bounding box center [300, 186] width 382 height 308
click at [485, 30] on span "button" at bounding box center [485, 27] width 7 height 7
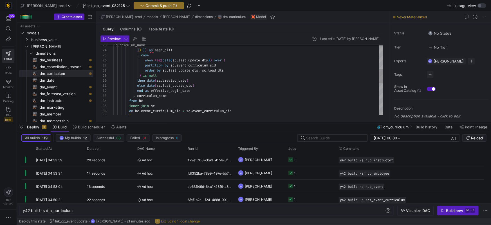
scroll to position [10, 24]
drag, startPoint x: 138, startPoint y: 95, endPoint x: 173, endPoint y: 95, distance: 35.4
click at [138, 95] on span "curriculum_name" at bounding box center [152, 95] width 30 height 5
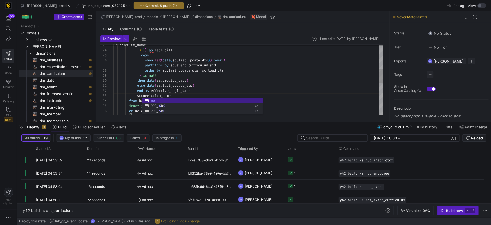
scroll to position [10, 30]
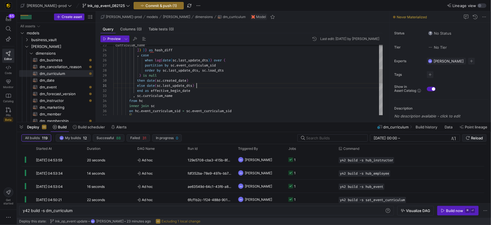
click at [263, 85] on div "else date ( sc . last_update_dts )" at bounding box center [247, 85] width 269 height 5
drag, startPoint x: 179, startPoint y: 96, endPoint x: 134, endPoint y: 95, distance: 44.7
click at [134, 95] on div ", sc . curriculum_name" at bounding box center [247, 95] width 269 height 5
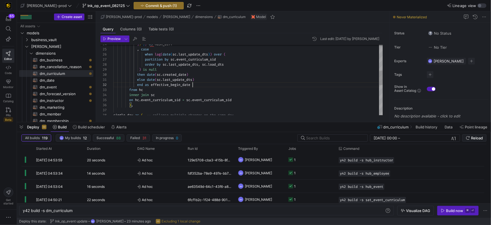
scroll to position [5, 79]
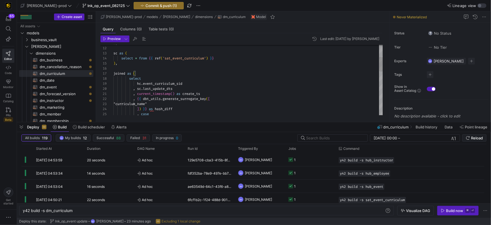
click at [196, 83] on div "] ) } } as hash_diff , case "curriculum_name" , { { dbt_utils . generate_surrog…" at bounding box center [247, 154] width 269 height 339
click at [138, 90] on span "," at bounding box center [138, 88] width 2 height 5
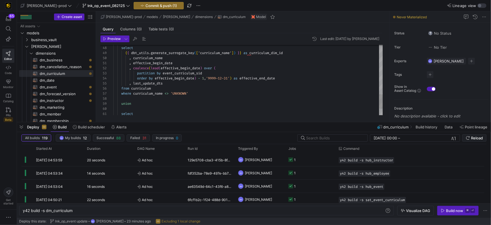
click at [138, 88] on span "curriculum" at bounding box center [141, 88] width 20 height 5
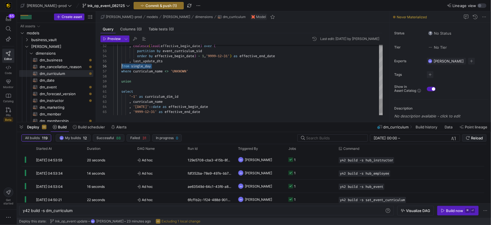
scroll to position [25, 8]
drag, startPoint x: 148, startPoint y: 66, endPoint x: 122, endPoint y: 66, distance: 25.9
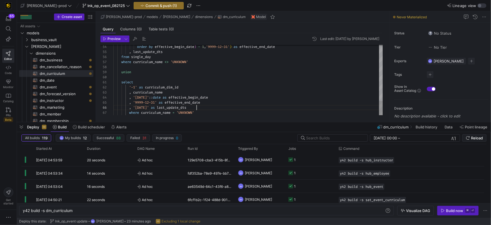
click at [205, 107] on div ", '1900-01-01' as last_update_dts" at bounding box center [247, 107] width 269 height 5
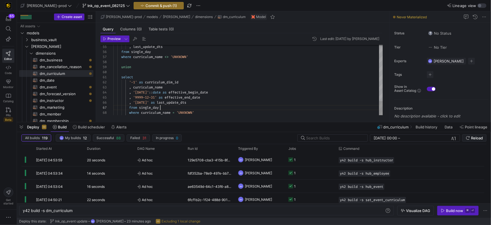
scroll to position [30, 46]
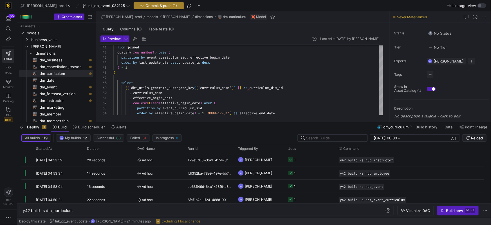
type textarea "select '-1' as curriculum_dim_id , curriculum_name , '1900-01-01'::date as effe…"
click at [145, 6] on span "Commit & push (1)" at bounding box center [161, 5] width 32 height 5
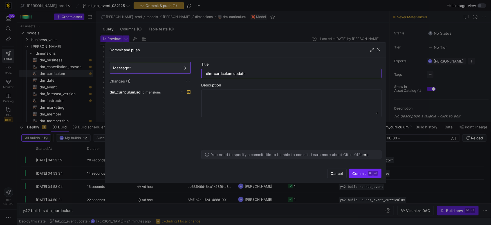
type input "dim_curriculum update"
click at [360, 173] on span "Commit ⌘ ⏎" at bounding box center [364, 173] width 25 height 5
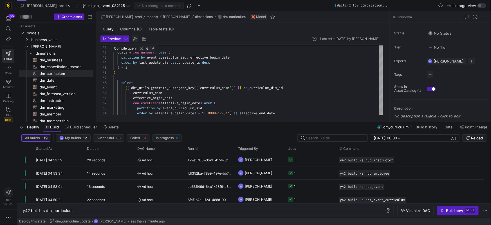
click at [136, 38] on span "button" at bounding box center [135, 38] width 7 height 7
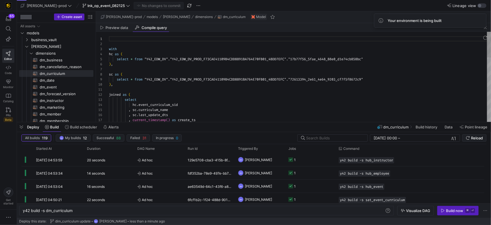
scroll to position [51, 0]
click at [233, 77] on div "select * from "Y42_EDW_DV" . "Y42_EDW_DV_PROD_F73CAE41109B4CDD8891BA764E70FB01_…" at bounding box center [300, 79] width 382 height 5
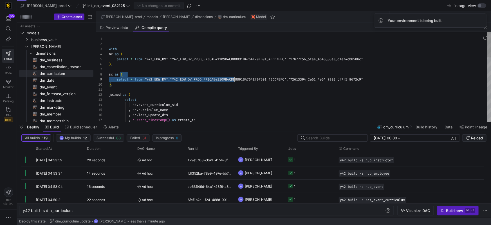
scroll to position [35, 125]
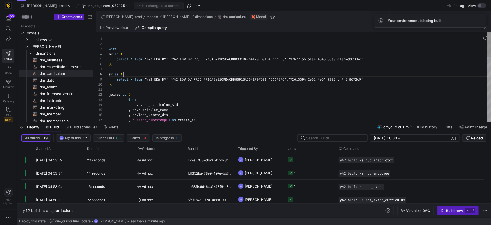
click at [233, 77] on div "with hc as ( select * from "Y42_EDW_DV" . "Y42_EDW_DV_PROD_F73CAE41109B4CDD8891…" at bounding box center [300, 188] width 382 height 313
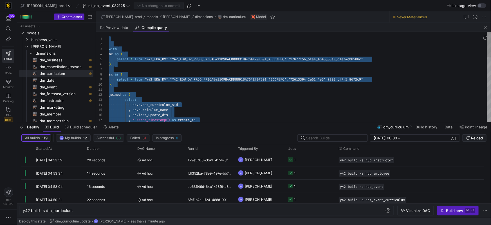
type textarea "with hc as ( select * from "Y42_EDW_DV"."Y42_EDW_DV_PROD_F73CAE41109B4CDD8891BA…"
click at [204, 62] on div ") ," at bounding box center [300, 64] width 382 height 5
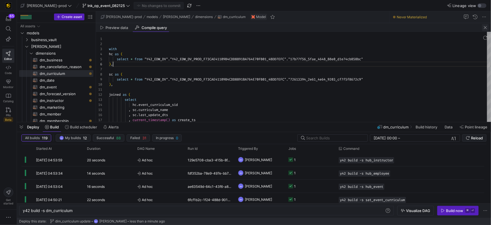
drag, startPoint x: 486, startPoint y: 29, endPoint x: 431, endPoint y: 27, distance: 54.6
click at [486, 29] on span "button" at bounding box center [485, 27] width 7 height 7
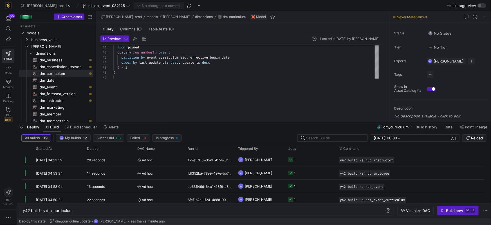
scroll to position [0, 0]
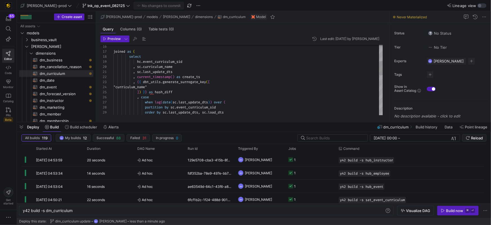
click at [147, 88] on span ""curriculum_name"" at bounding box center [129, 87] width 33 height 5
click at [289, 87] on div ""sc.curriculum_name"" at bounding box center [247, 86] width 269 height 5
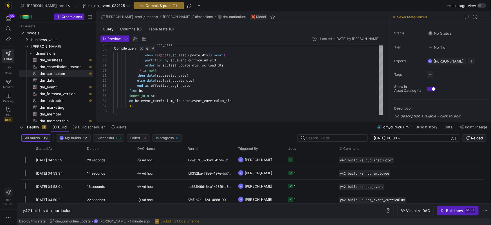
type textarea ", sc.last_update_dts , current_timestamp() as create_ts , {{ dbt_utils.generate…"
click at [136, 39] on span "button" at bounding box center [135, 38] width 7 height 7
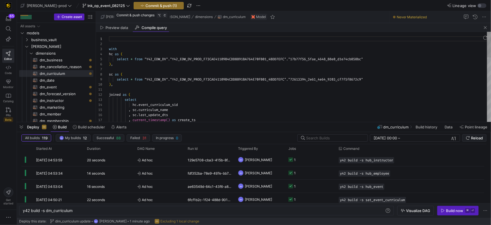
scroll to position [35, 14]
click at [213, 73] on div "with hc as ( select * from "Y42_EDW_DV" . "Y42_EDW_DV_PROD_F73CAE41109B4CDD8891…" at bounding box center [300, 188] width 382 height 313
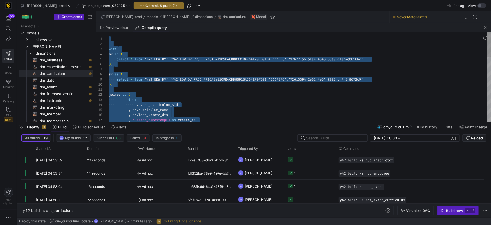
type textarea "joined as ( select hc.event_curriculum_sid , sc.curriculum_name , sc.last_updat…"
click at [201, 100] on div "with hc as ( select * from "Y42_EDW_DV" . "Y42_EDW_DV_PROD_F73CAE41109B4CDD8891…" at bounding box center [300, 188] width 382 height 313
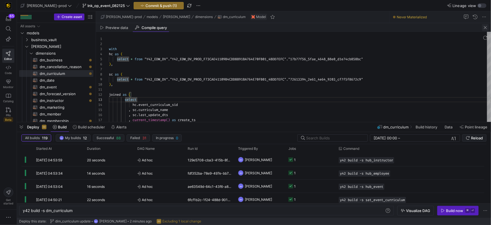
click at [487, 28] on span "button" at bounding box center [485, 27] width 7 height 7
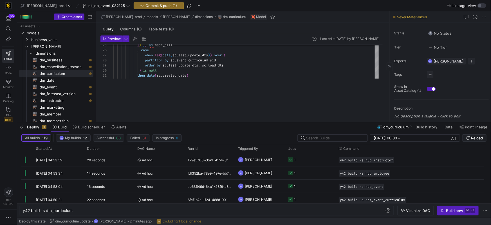
scroll to position [0, 0]
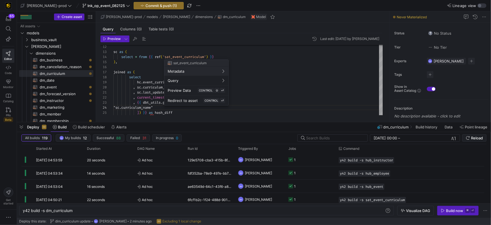
click at [149, 68] on div at bounding box center [245, 112] width 491 height 225
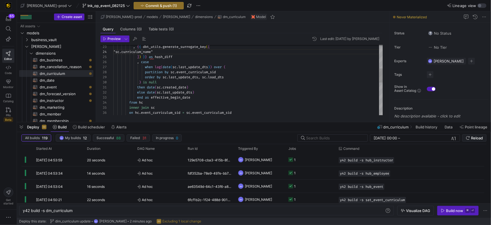
click at [177, 88] on div ", { { dbt_utils . generate_surrogate_key ( [ "sc.curriculum_name" ] ) } } as ha…" at bounding box center [247, 102] width 269 height 349
click at [177, 88] on span "created_date" at bounding box center [175, 86] width 24 height 5
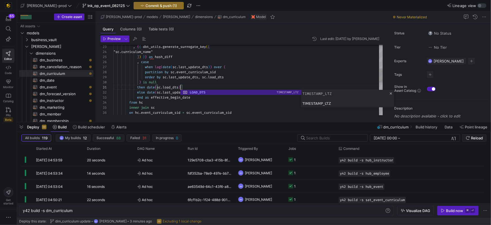
scroll to position [0, 67]
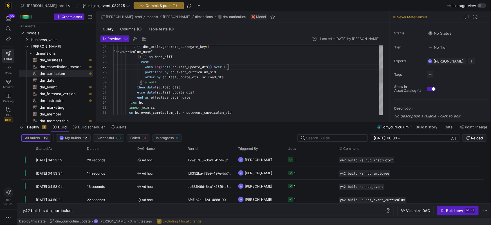
click at [271, 68] on div "when lag ( date ( sc . last_update_dts ) ) over (" at bounding box center [247, 66] width 269 height 5
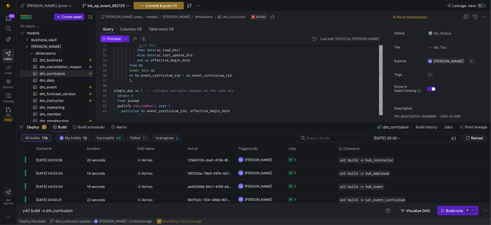
type textarea ", sc.last_update_dts , current_timestamp() as create_ts , {{ dbt_utils.generate…"
drag, startPoint x: 111, startPoint y: 39, endPoint x: 117, endPoint y: 41, distance: 6.1
click at [111, 39] on span "Preview" at bounding box center [113, 39] width 13 height 4
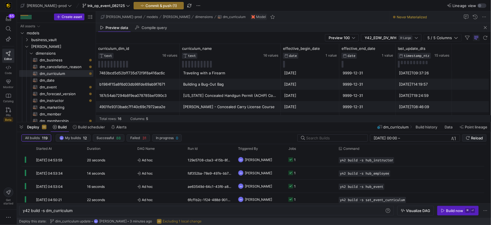
scroll to position [0, 0]
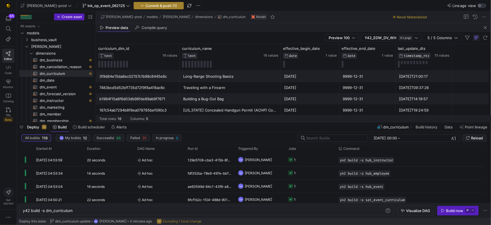
click at [145, 5] on span "Commit & push (1)" at bounding box center [161, 5] width 32 height 5
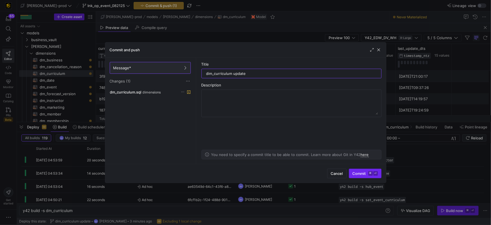
type input "dim_curriculum update"
click at [361, 171] on span "Commit ⌘ ⏎" at bounding box center [364, 173] width 25 height 5
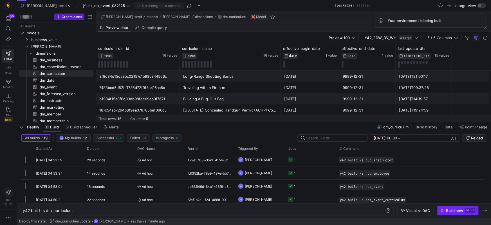
click at [452, 209] on div "Build now" at bounding box center [454, 210] width 17 height 5
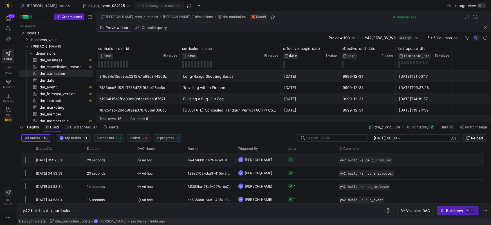
click at [291, 160] on rect "Press SPACE to select this row." at bounding box center [290, 159] width 5 height 5
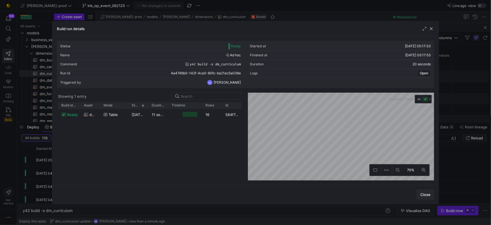
click at [421, 192] on span "Close" at bounding box center [425, 194] width 10 height 5
